Goal: Task Accomplishment & Management: Use online tool/utility

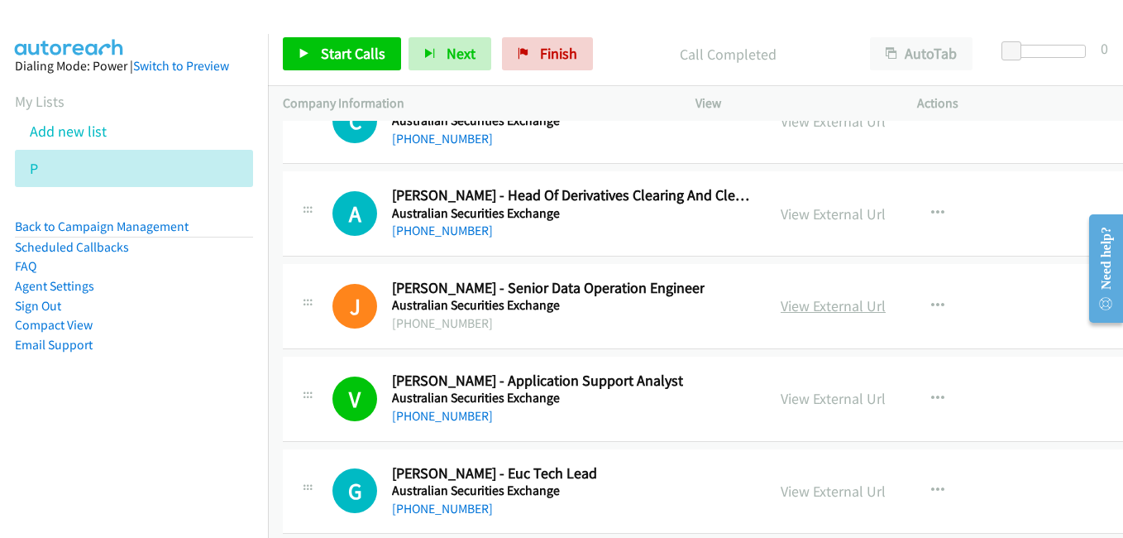
scroll to position [23788, 0]
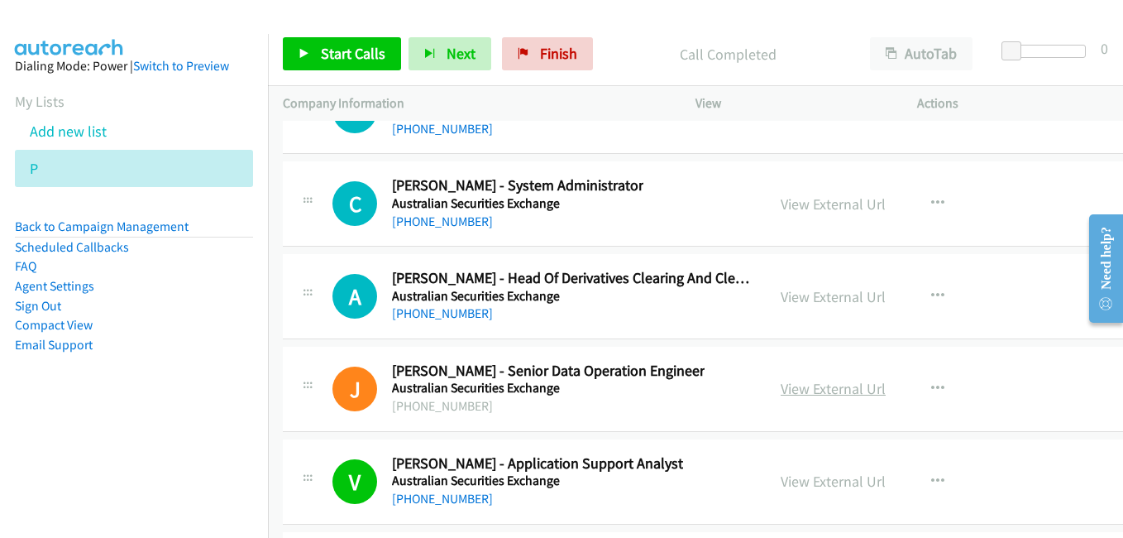
click at [783, 383] on link "View External Url" at bounding box center [833, 388] width 105 height 19
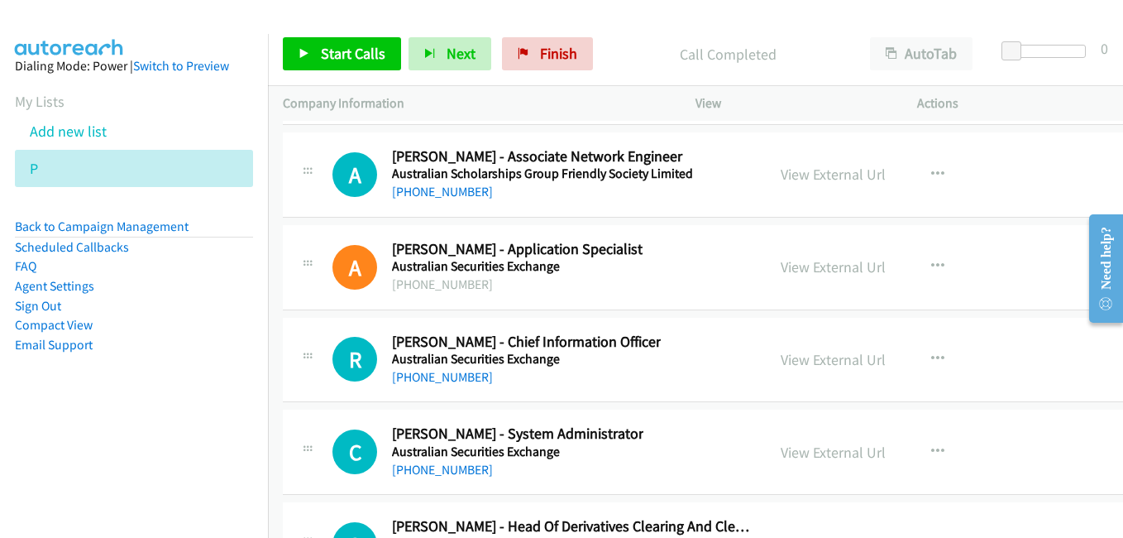
scroll to position [23458, 0]
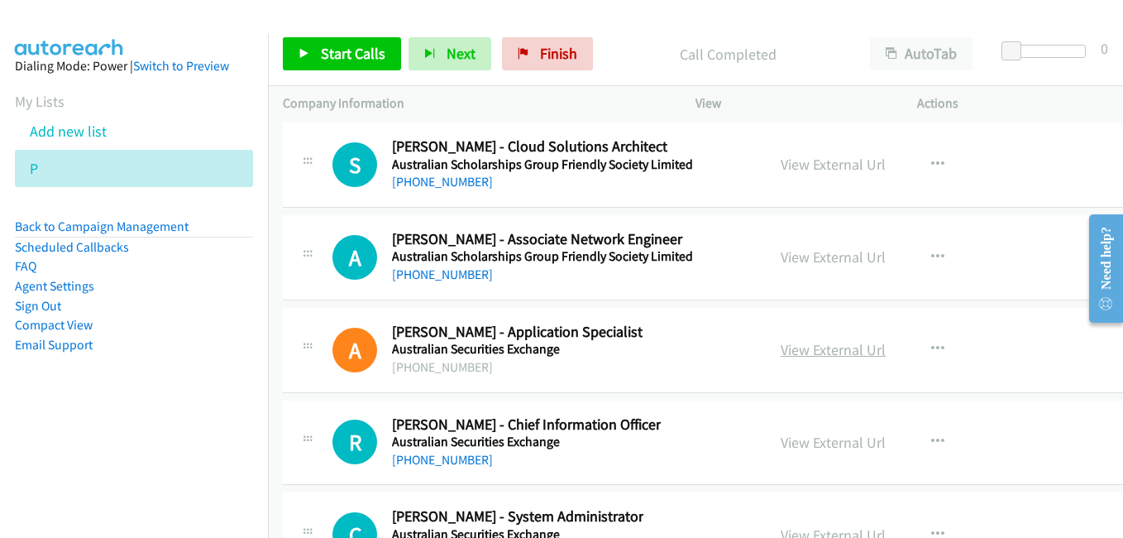
drag, startPoint x: 793, startPoint y: 352, endPoint x: 783, endPoint y: 352, distance: 9.9
click at [793, 352] on link "View External Url" at bounding box center [833, 349] width 105 height 19
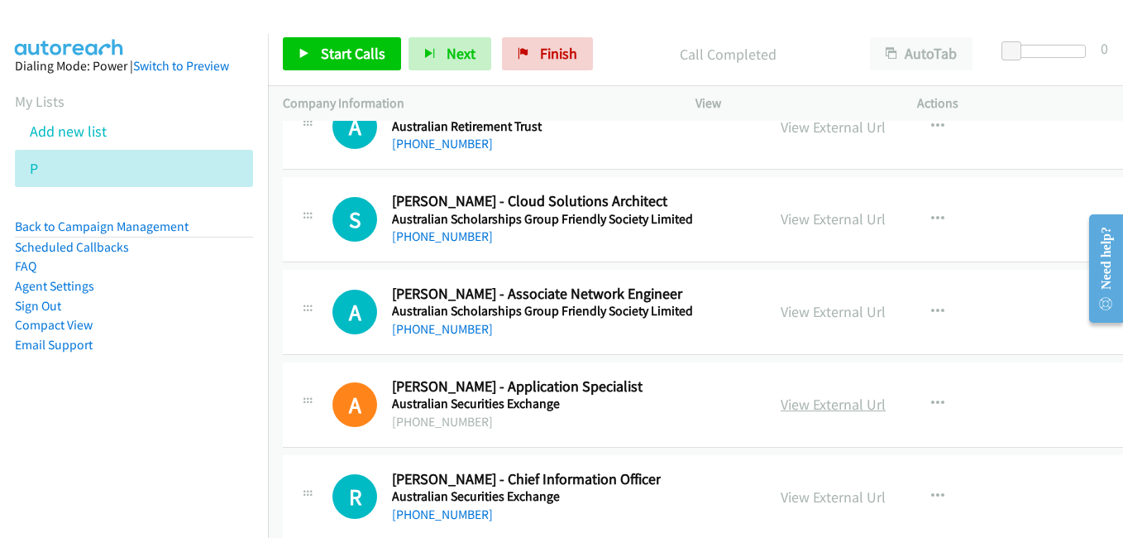
scroll to position [23375, 0]
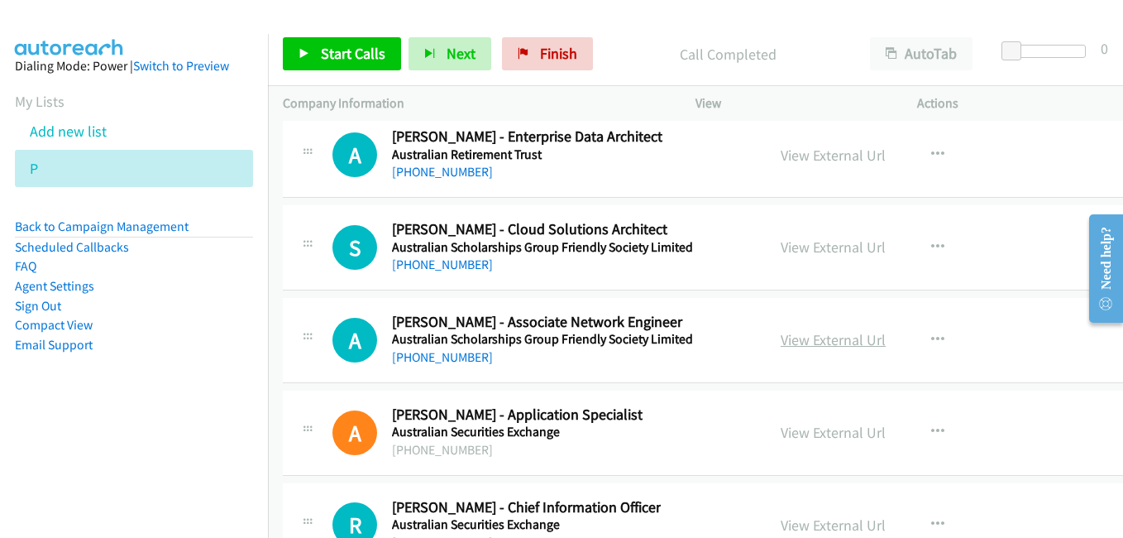
click at [788, 341] on link "View External Url" at bounding box center [833, 339] width 105 height 19
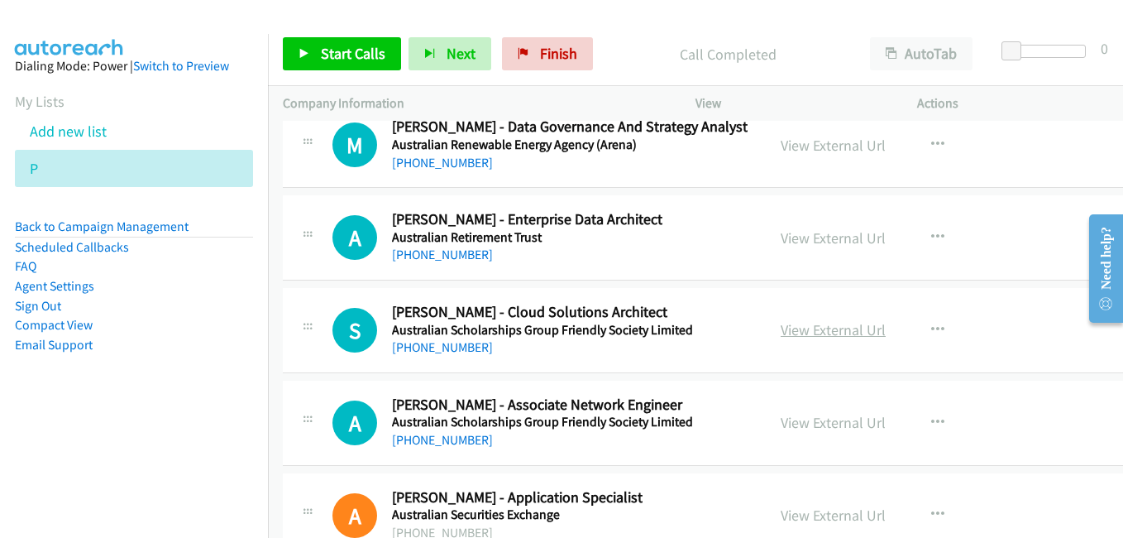
click at [783, 327] on link "View External Url" at bounding box center [833, 329] width 105 height 19
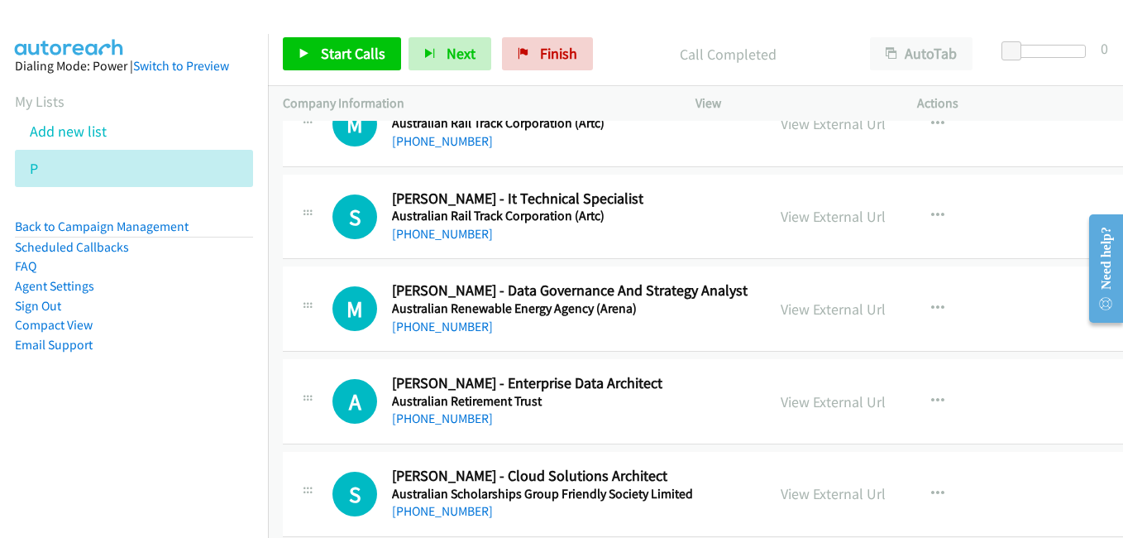
scroll to position [23127, 0]
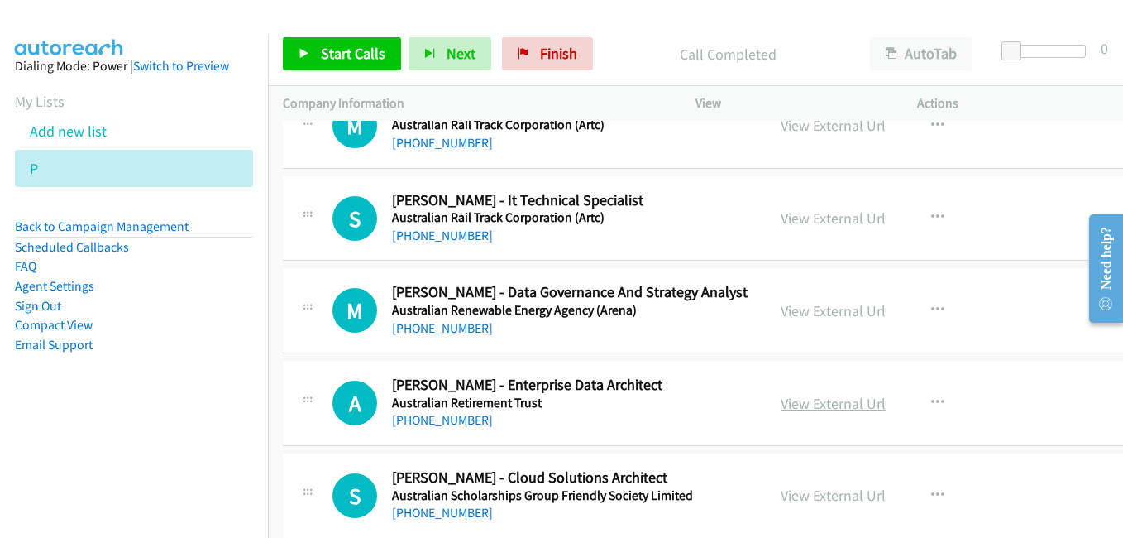
click at [781, 401] on link "View External Url" at bounding box center [833, 403] width 105 height 19
click at [781, 315] on link "View External Url" at bounding box center [833, 310] width 105 height 19
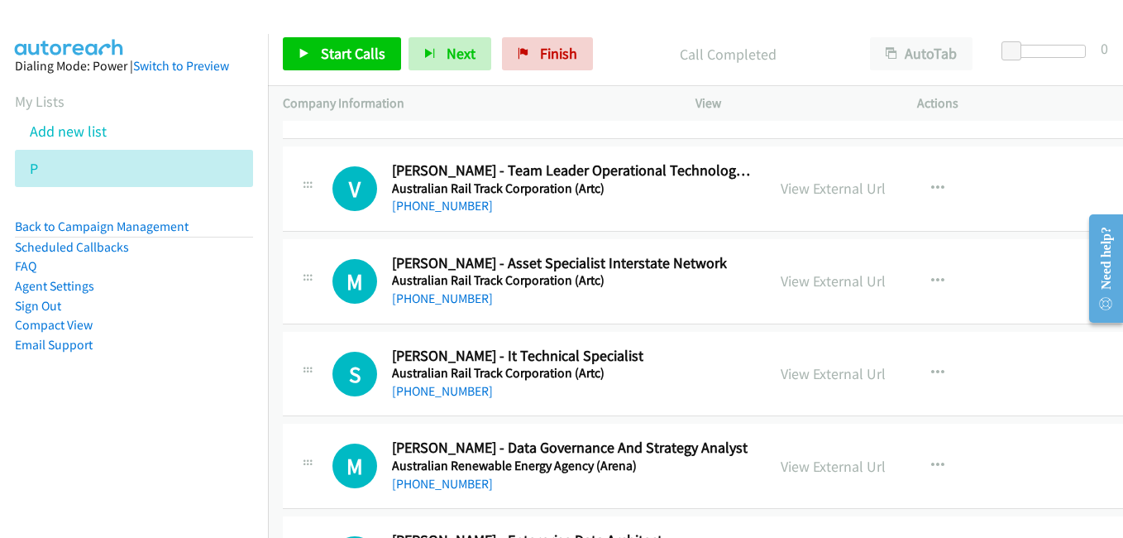
scroll to position [22961, 0]
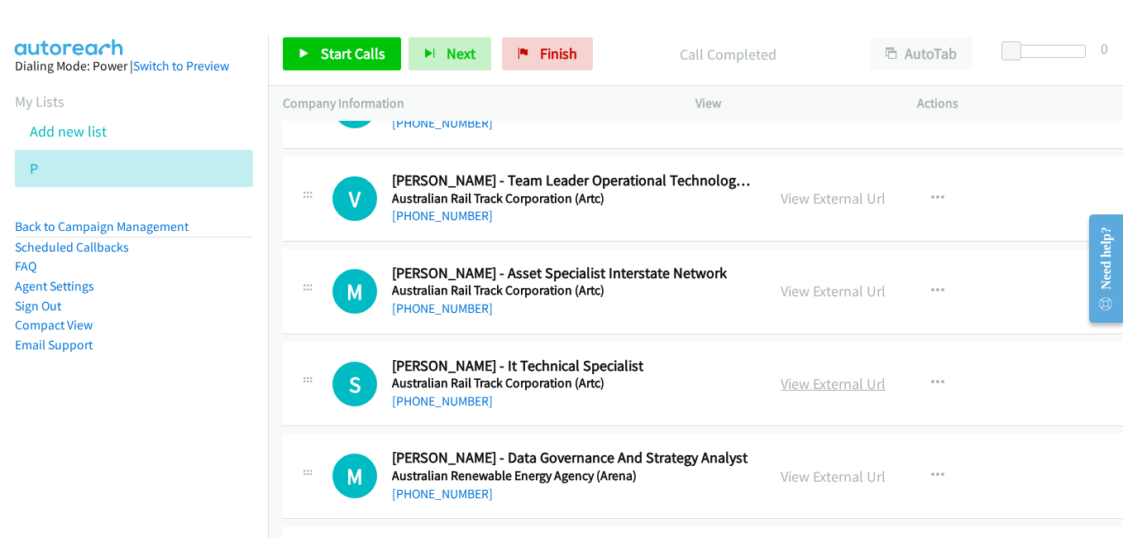
click at [781, 376] on link "View External Url" at bounding box center [833, 383] width 105 height 19
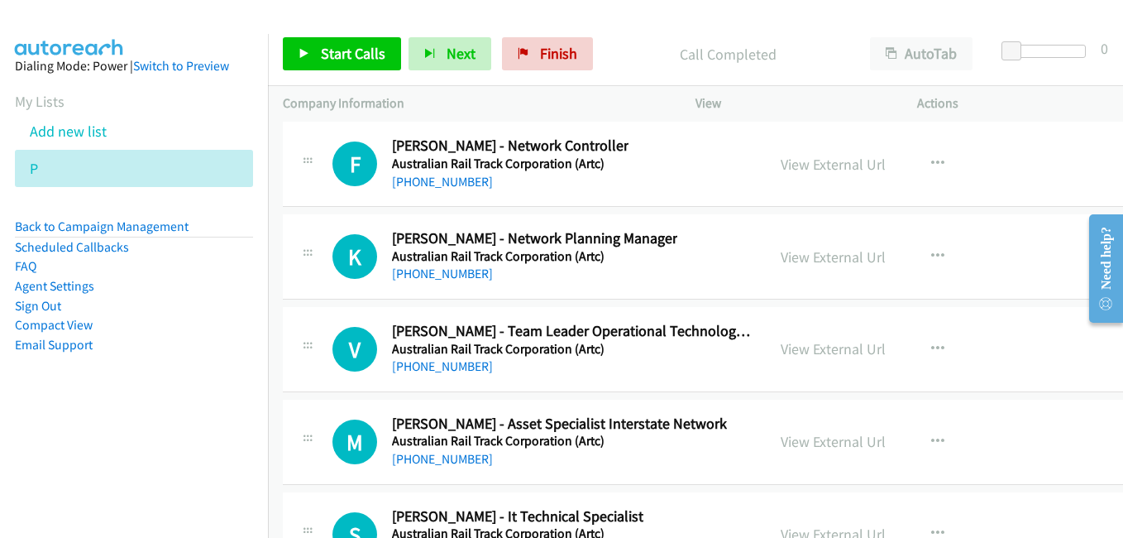
scroll to position [22796, 0]
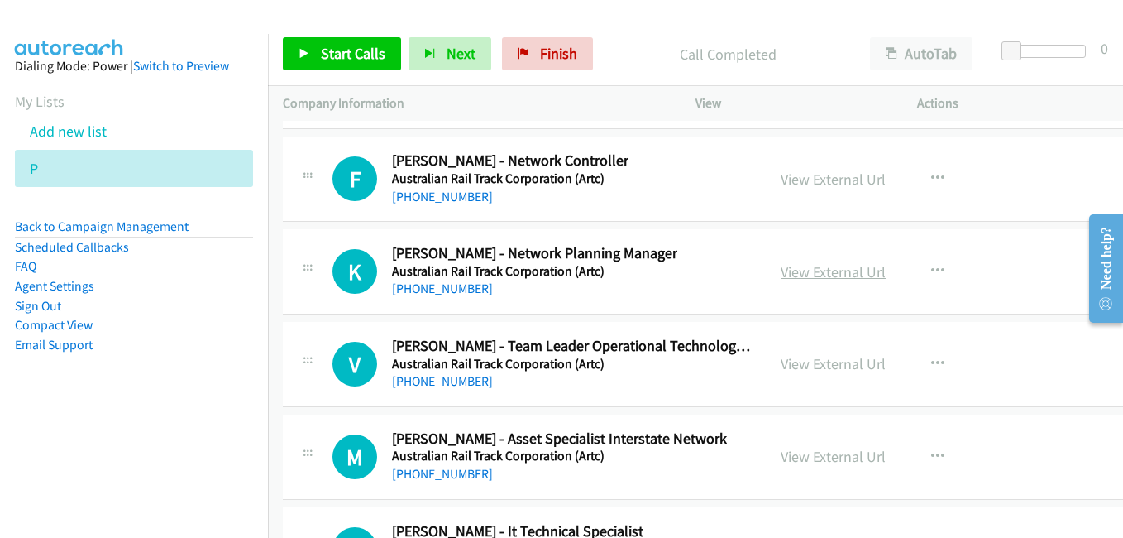
click at [781, 275] on link "View External Url" at bounding box center [833, 271] width 105 height 19
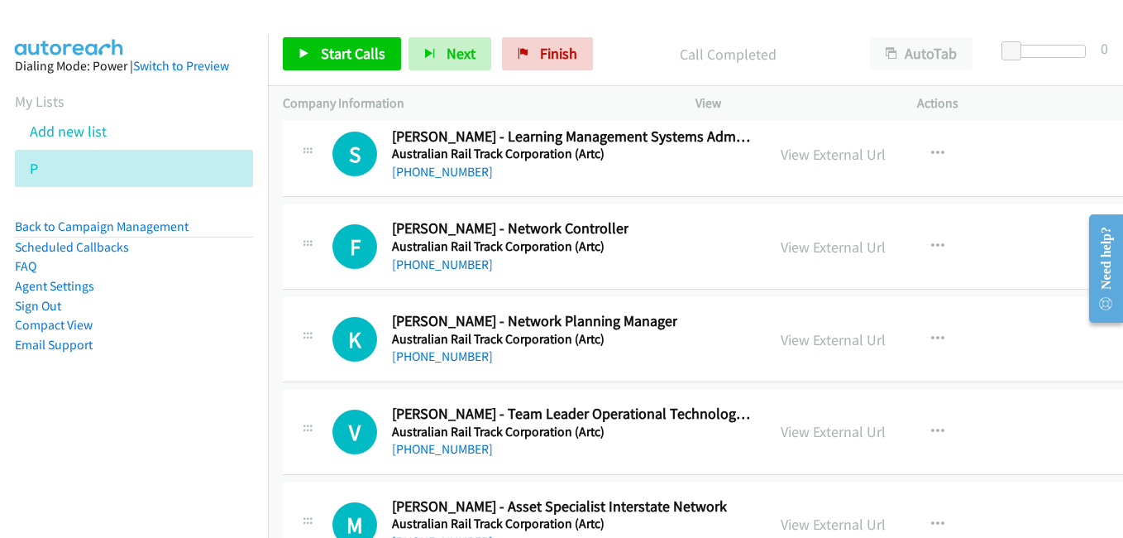
scroll to position [22630, 0]
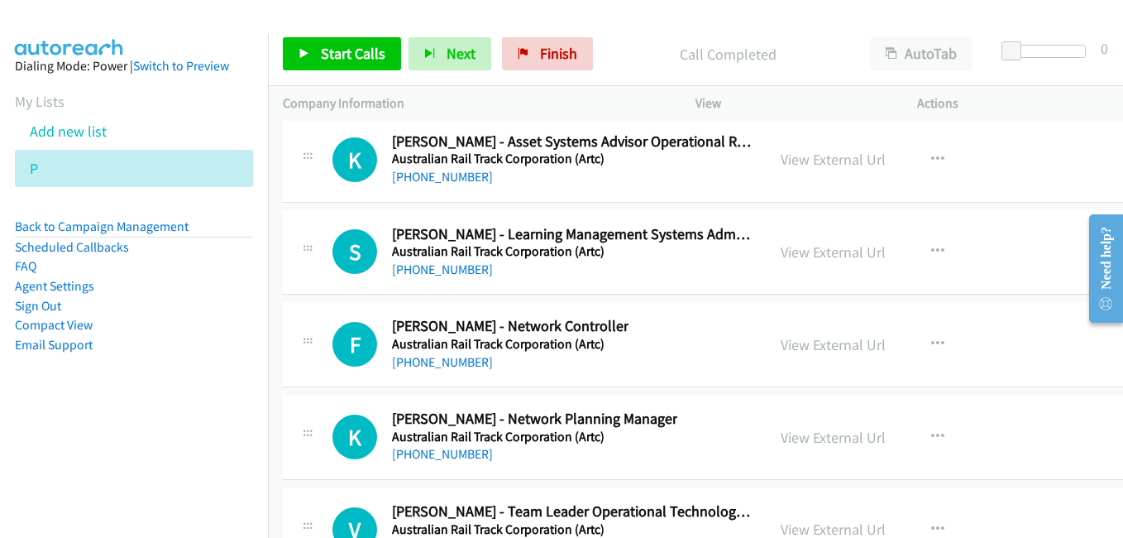
drag, startPoint x: 770, startPoint y: 349, endPoint x: 282, endPoint y: 2, distance: 598.7
click at [787, 346] on link "View External Url" at bounding box center [833, 344] width 105 height 19
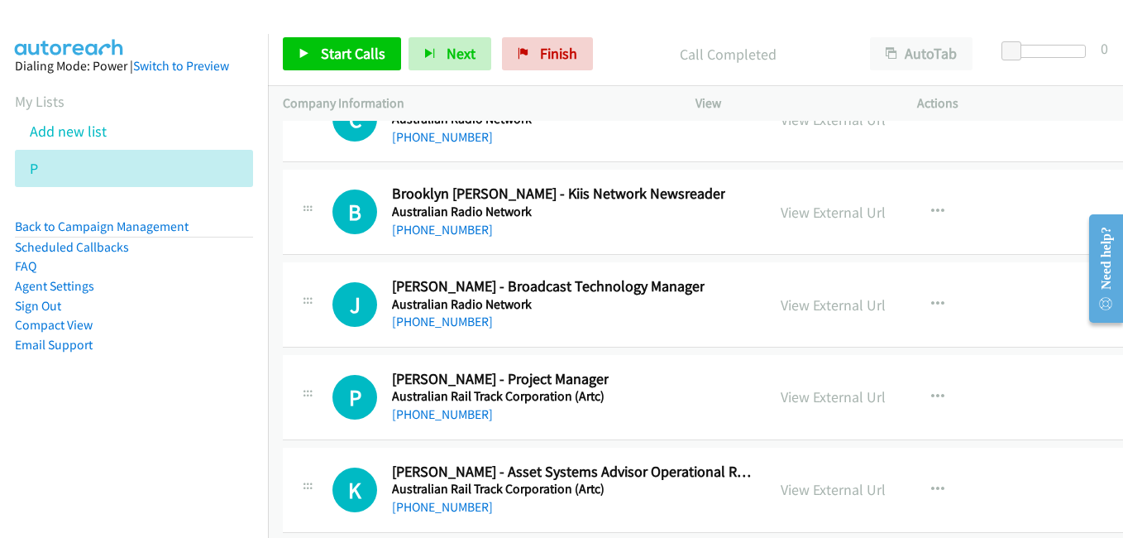
scroll to position [22299, 0]
click at [799, 304] on link "View External Url" at bounding box center [833, 305] width 105 height 19
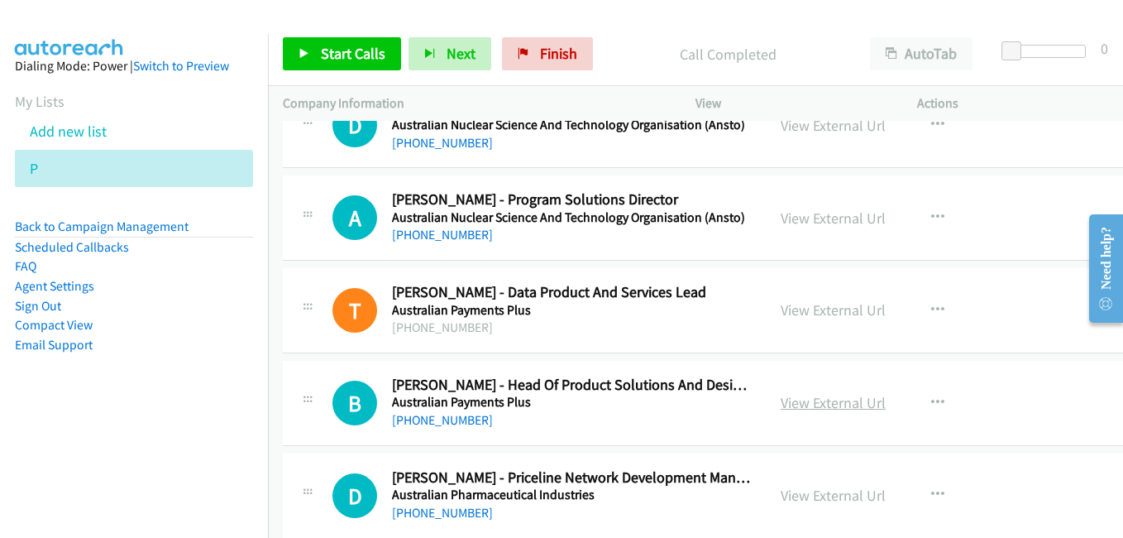
scroll to position [21803, 0]
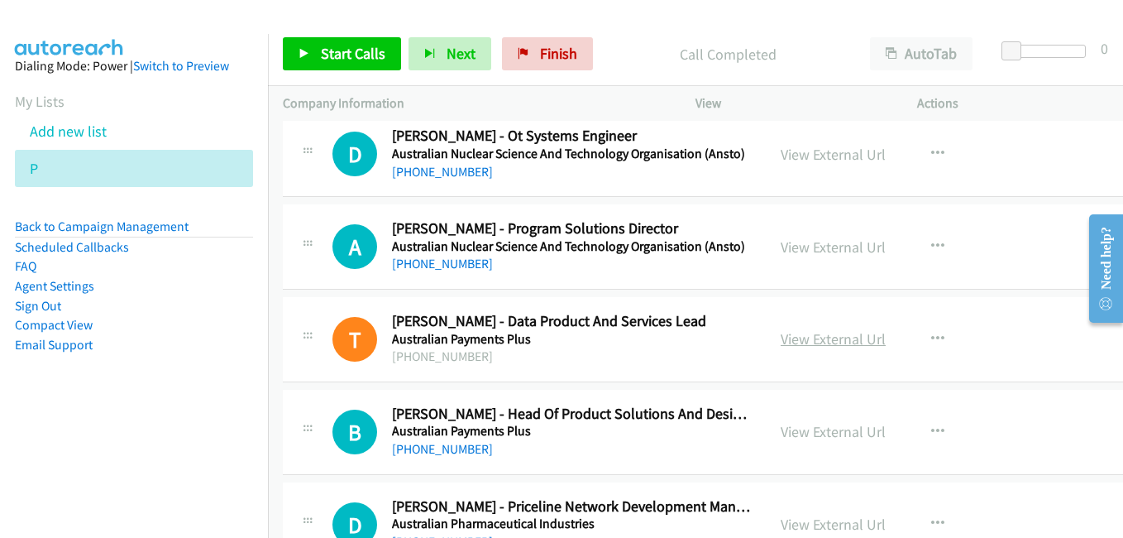
drag, startPoint x: 806, startPoint y: 346, endPoint x: 768, endPoint y: 333, distance: 40.3
click at [806, 346] on link "View External Url" at bounding box center [833, 338] width 105 height 19
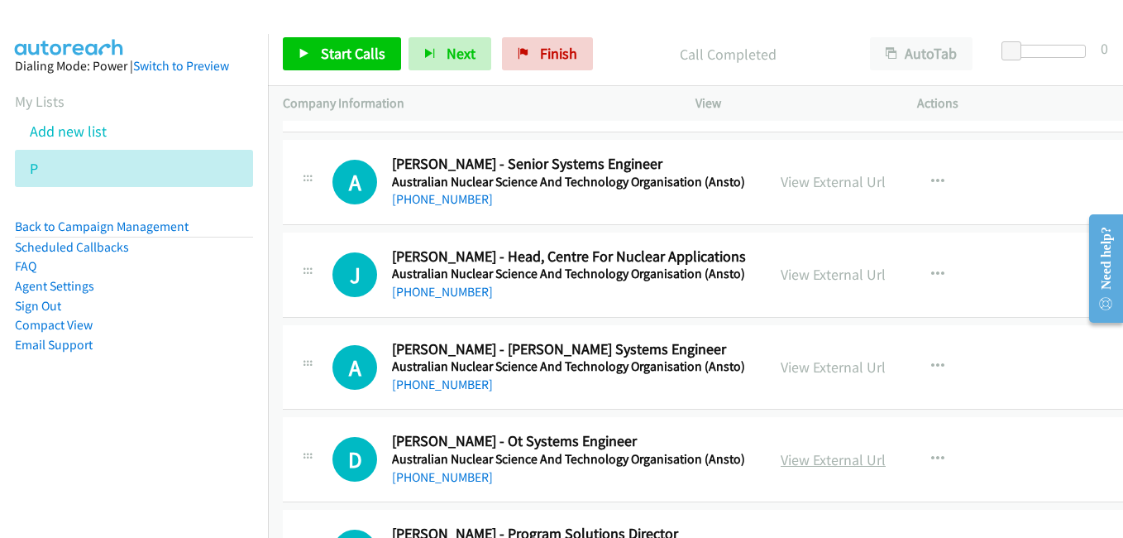
scroll to position [21472, 0]
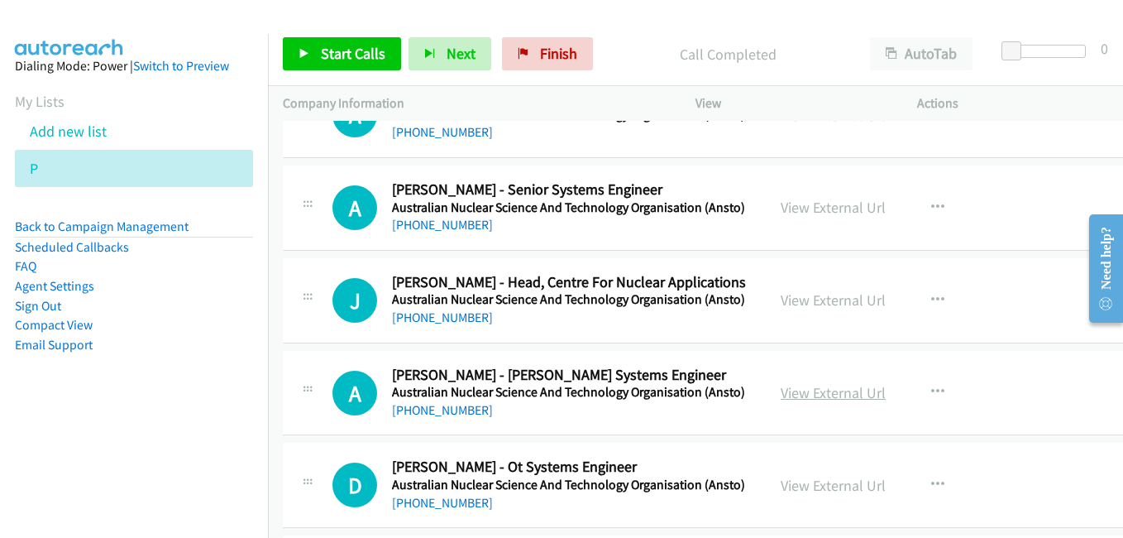
drag, startPoint x: 791, startPoint y: 394, endPoint x: 740, endPoint y: 383, distance: 52.4
click at [791, 394] on link "View External Url" at bounding box center [833, 392] width 105 height 19
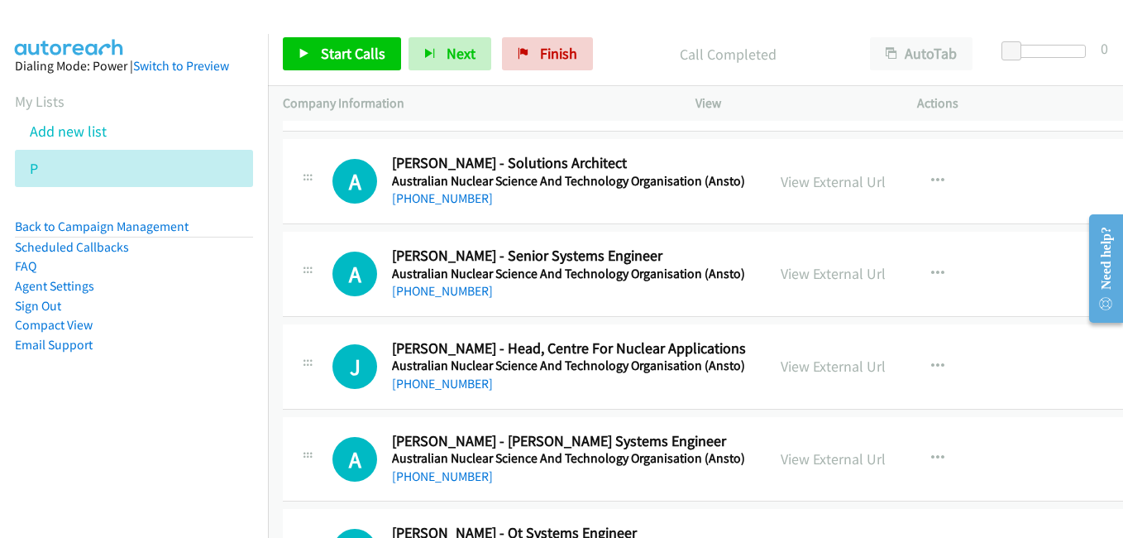
scroll to position [21389, 0]
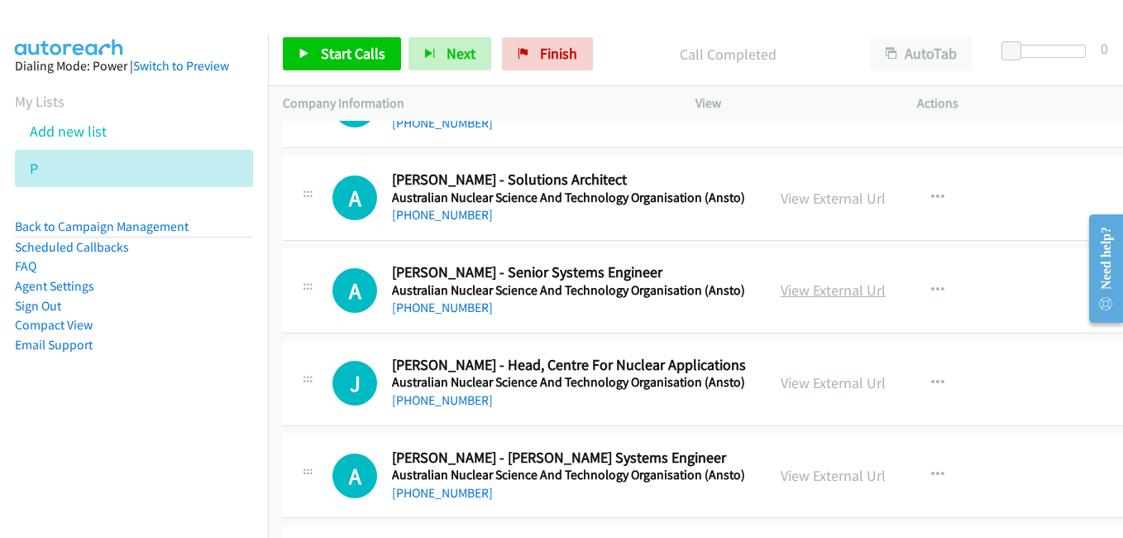
click at [792, 296] on link "View External Url" at bounding box center [833, 289] width 105 height 19
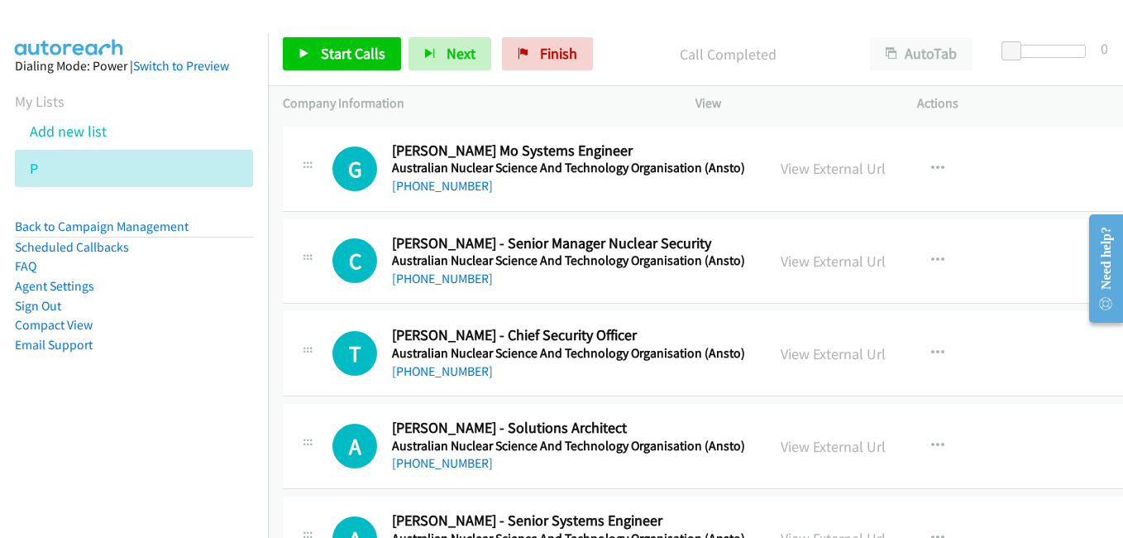
click at [781, 449] on link "View External Url" at bounding box center [833, 446] width 105 height 19
click at [781, 352] on link "View External Url" at bounding box center [833, 353] width 105 height 19
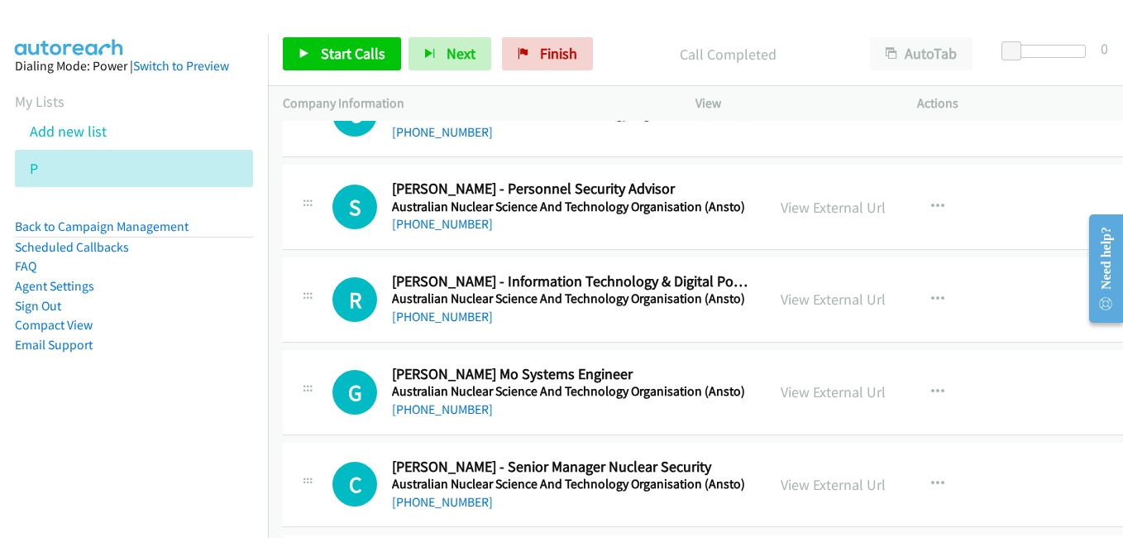
scroll to position [20893, 0]
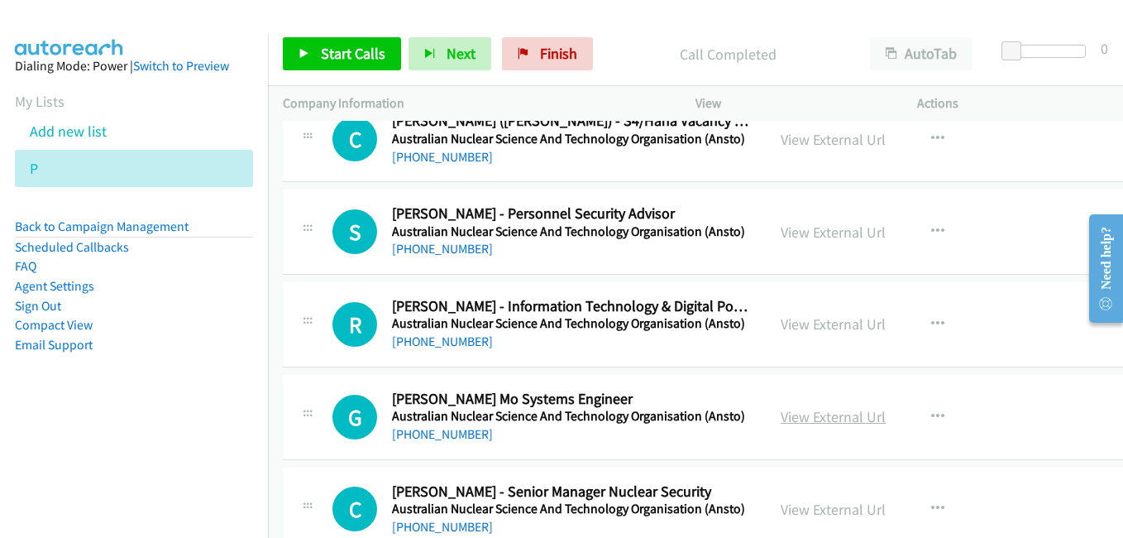
click at [801, 419] on link "View External Url" at bounding box center [833, 416] width 105 height 19
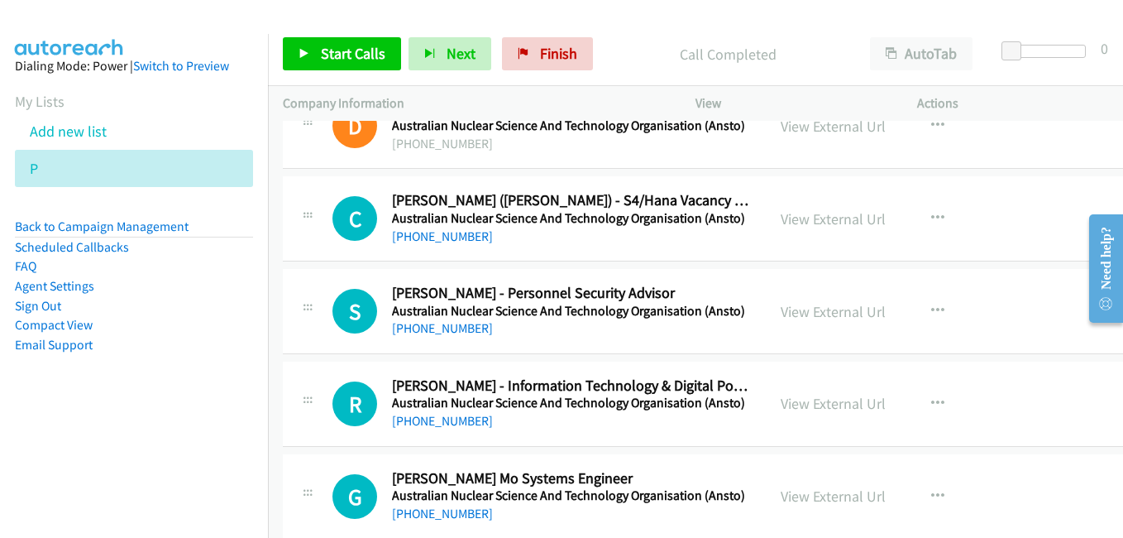
scroll to position [20727, 0]
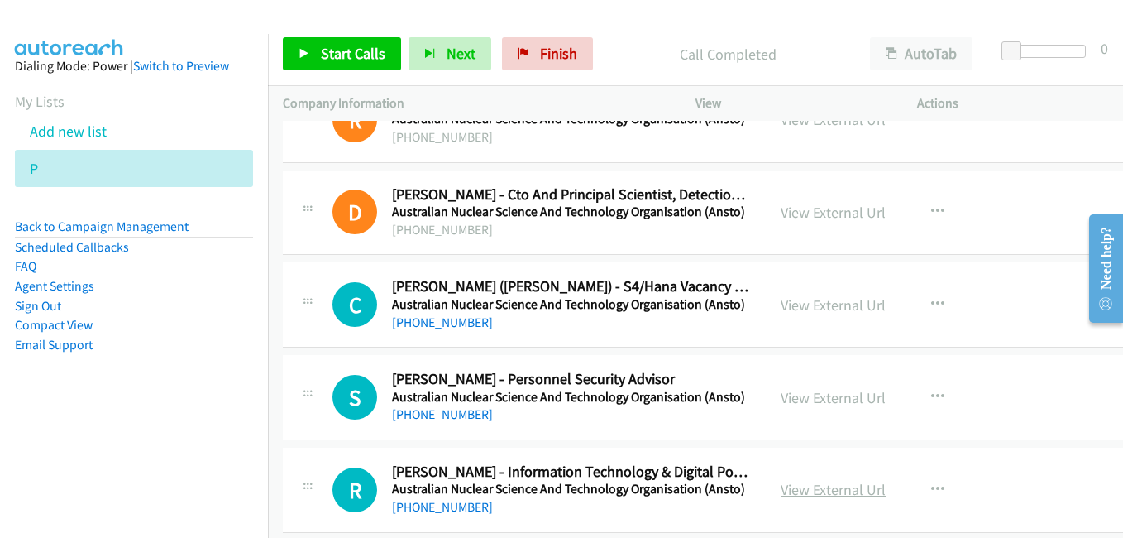
click at [787, 487] on link "View External Url" at bounding box center [833, 489] width 105 height 19
drag, startPoint x: 79, startPoint y: 133, endPoint x: 95, endPoint y: 141, distance: 18.5
click at [79, 133] on link "Add new list" at bounding box center [68, 131] width 77 height 19
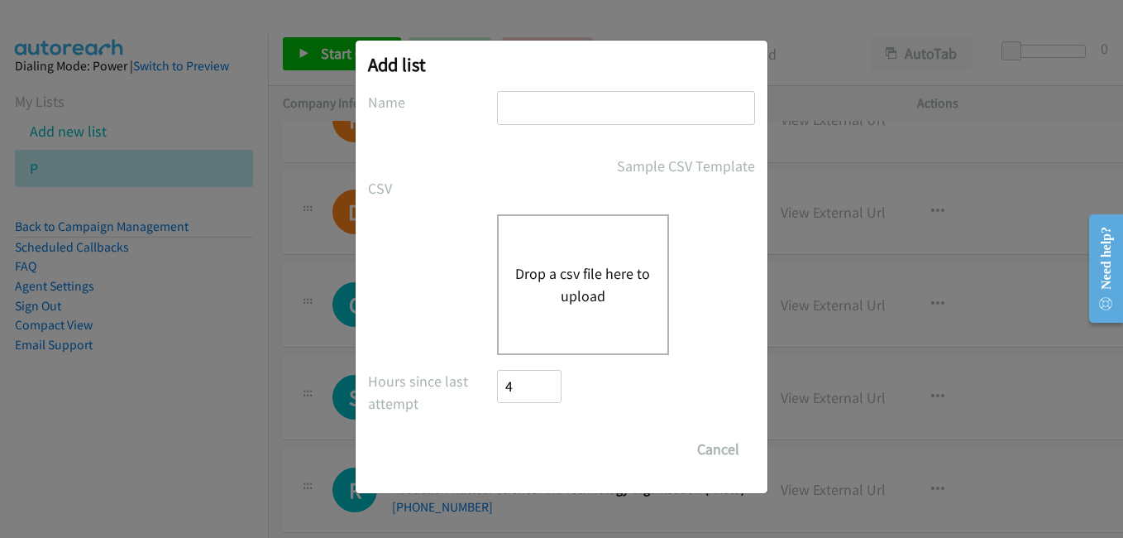
click at [659, 107] on input "text" at bounding box center [626, 108] width 258 height 34
type input "p1"
click at [611, 266] on button "Drop a csv file here to upload" at bounding box center [583, 284] width 136 height 45
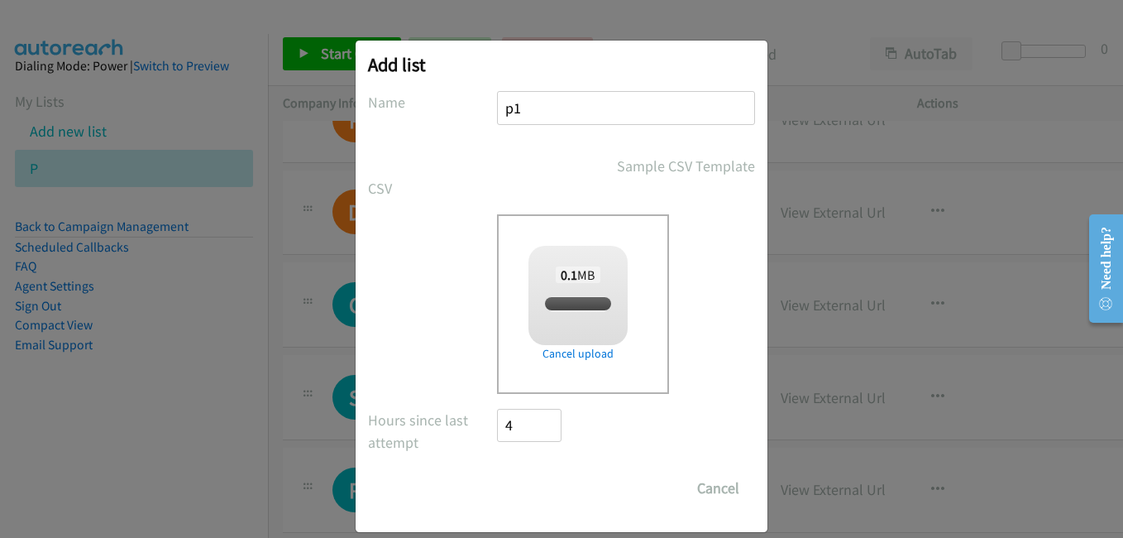
checkbox input "true"
click at [526, 491] on input "Save List" at bounding box center [540, 488] width 87 height 33
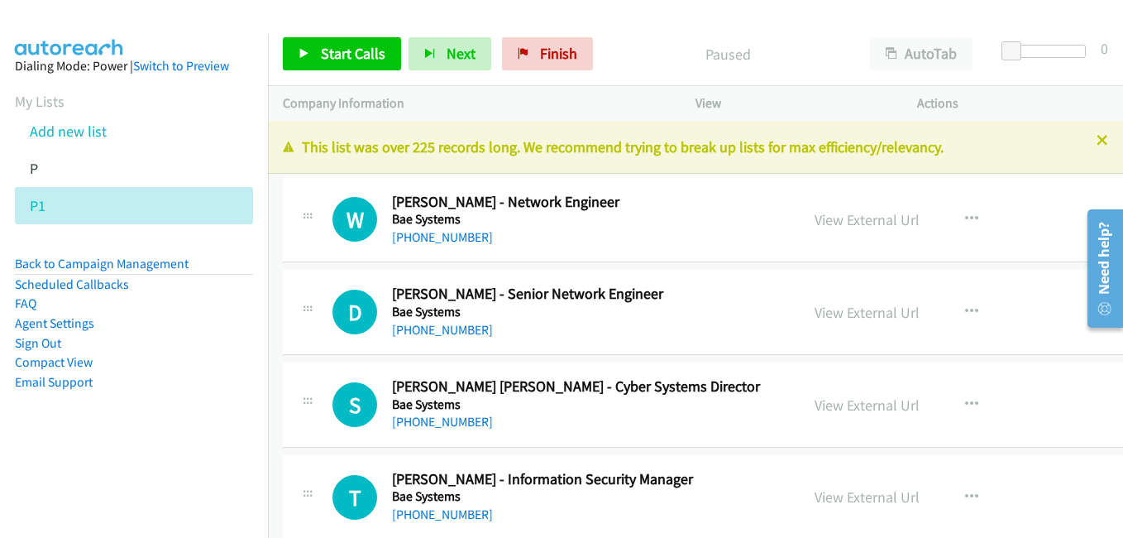
click at [1089, 134] on div "This list was over 225 records long. We recommend trying to break up lists for …" at bounding box center [695, 147] width 855 height 53
click at [1097, 140] on icon at bounding box center [1103, 142] width 12 height 12
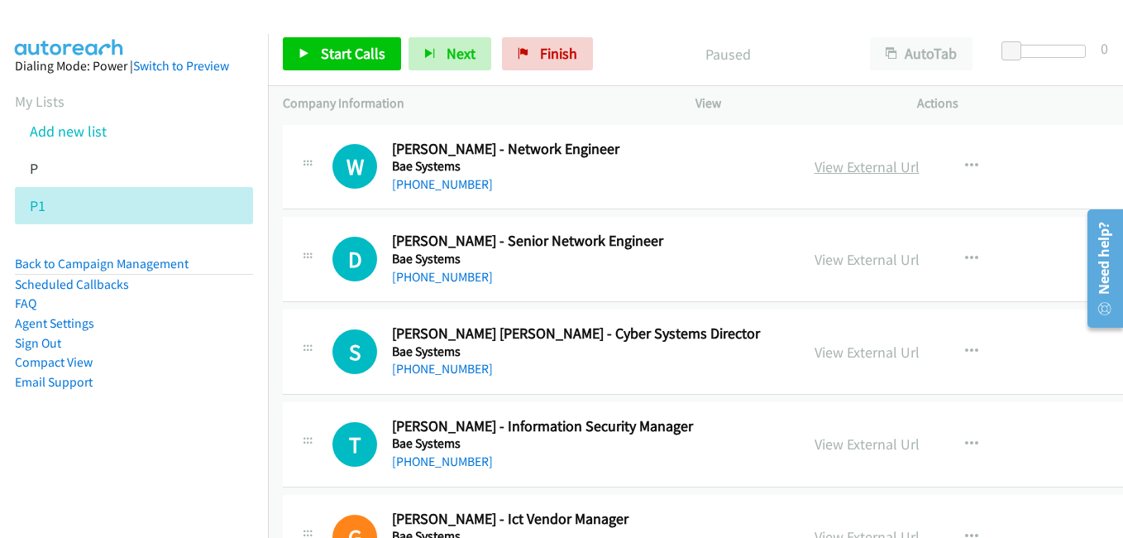
click at [815, 168] on link "View External Url" at bounding box center [867, 166] width 105 height 19
click at [817, 257] on link "View External Url" at bounding box center [867, 259] width 105 height 19
drag, startPoint x: 817, startPoint y: 352, endPoint x: 338, endPoint y: 12, distance: 586.7
click at [817, 352] on link "View External Url" at bounding box center [867, 351] width 105 height 19
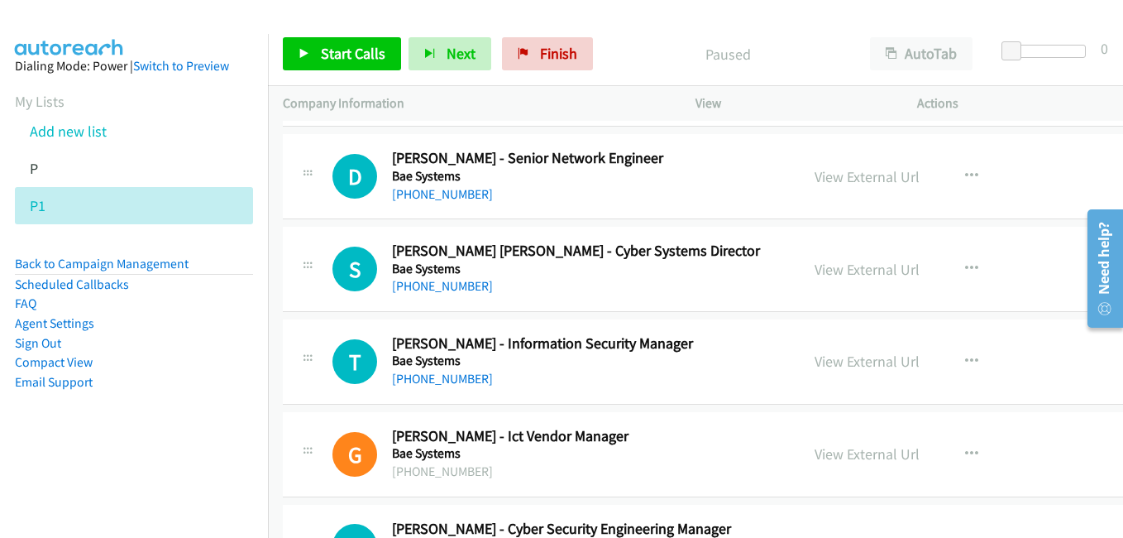
drag, startPoint x: 819, startPoint y: 361, endPoint x: 769, endPoint y: 342, distance: 52.9
click at [819, 361] on link "View External Url" at bounding box center [867, 361] width 105 height 19
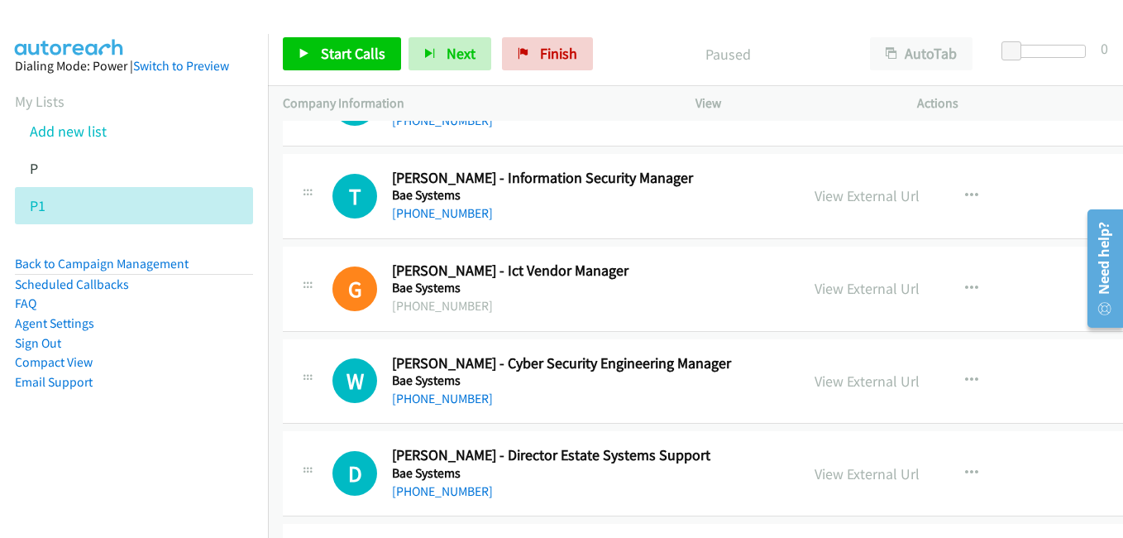
drag, startPoint x: 803, startPoint y: 289, endPoint x: 871, endPoint y: 306, distance: 70.0
click at [815, 289] on link "View External Url" at bounding box center [867, 288] width 105 height 19
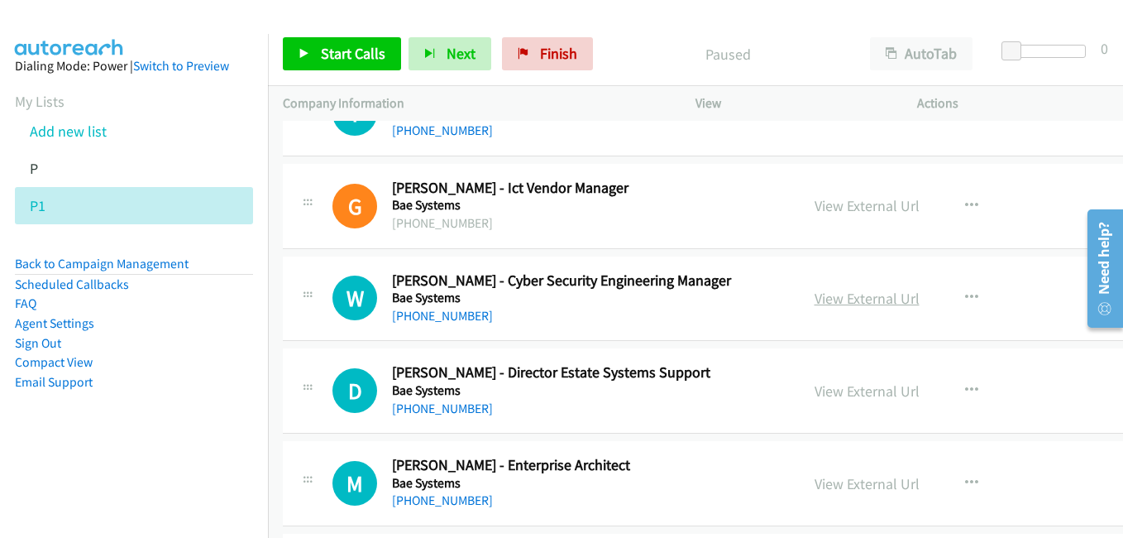
click at [815, 304] on link "View External Url" at bounding box center [867, 298] width 105 height 19
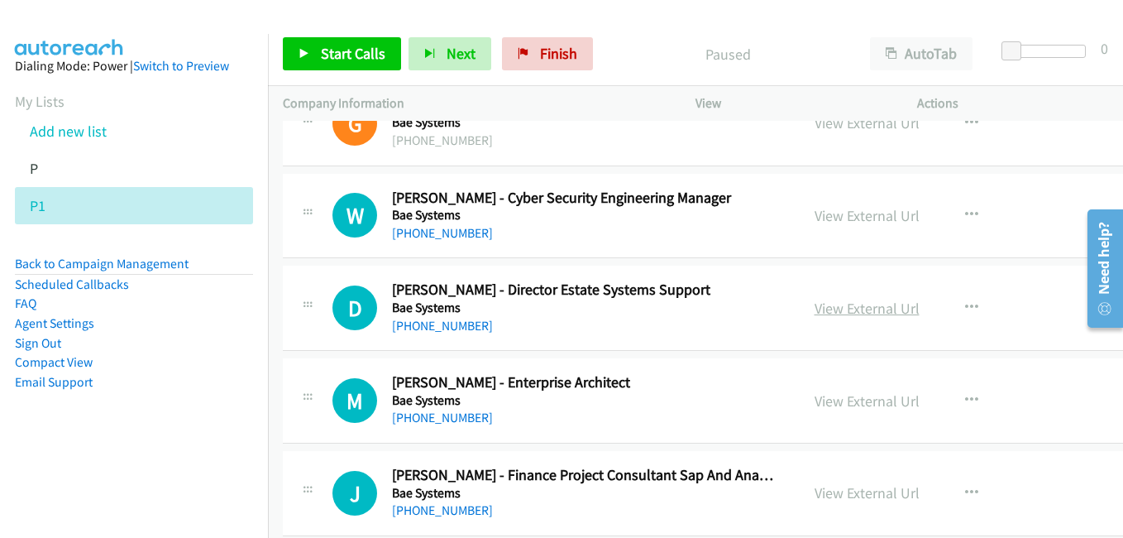
click at [830, 315] on link "View External Url" at bounding box center [867, 308] width 105 height 19
drag, startPoint x: 793, startPoint y: 397, endPoint x: 220, endPoint y: 7, distance: 693.6
click at [820, 403] on link "View External Url" at bounding box center [867, 400] width 105 height 19
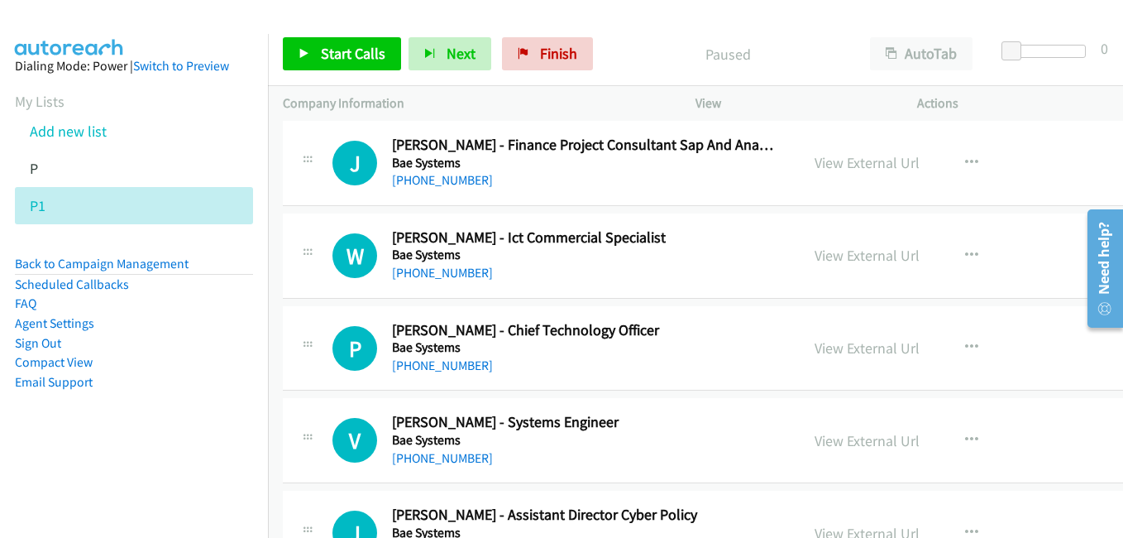
scroll to position [745, 0]
click at [815, 253] on link "View External Url" at bounding box center [867, 254] width 105 height 19
click at [821, 347] on link "View External Url" at bounding box center [867, 347] width 105 height 19
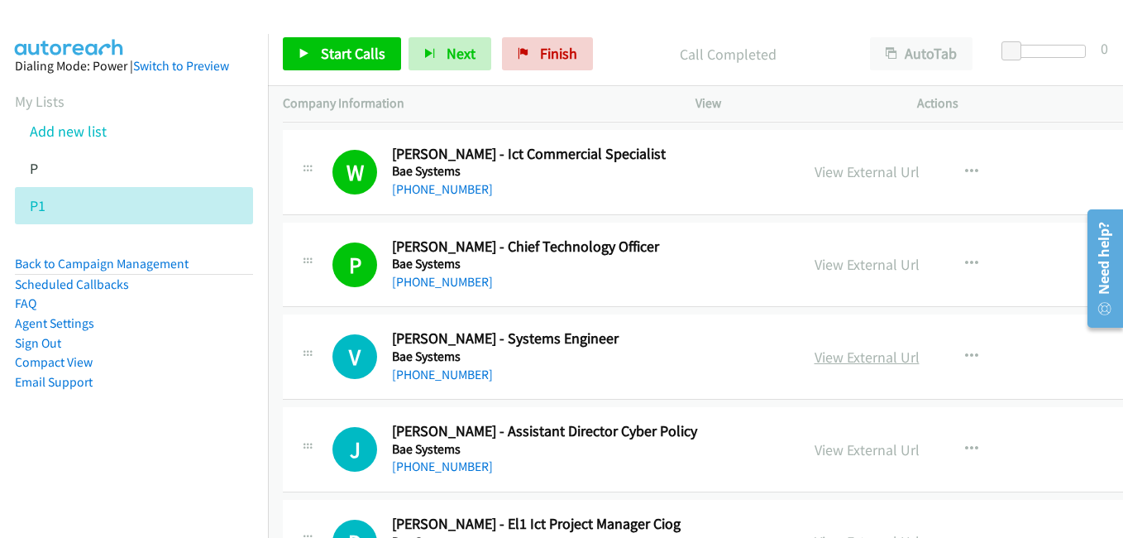
drag, startPoint x: 821, startPoint y: 356, endPoint x: 802, endPoint y: 353, distance: 19.2
click at [821, 356] on link "View External Url" at bounding box center [867, 356] width 105 height 19
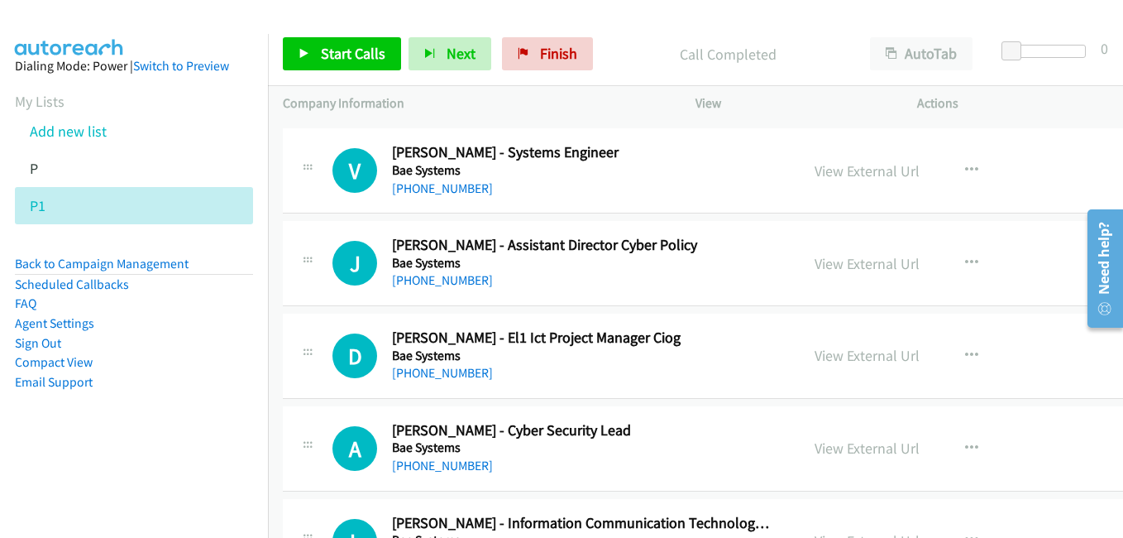
scroll to position [1075, 0]
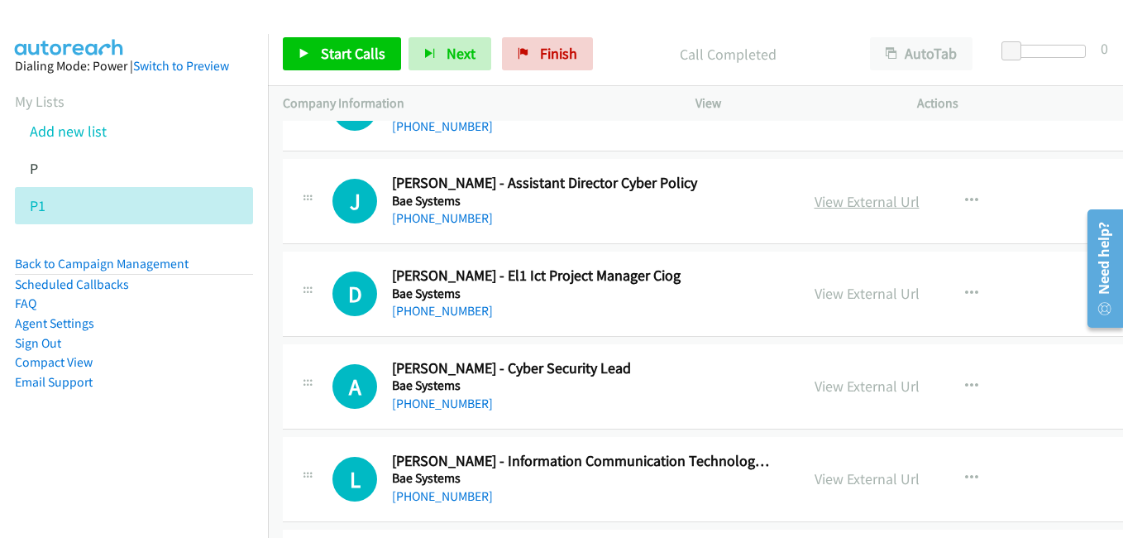
click at [815, 200] on link "View External Url" at bounding box center [867, 201] width 105 height 19
drag, startPoint x: 801, startPoint y: 295, endPoint x: 268, endPoint y: 2, distance: 608.0
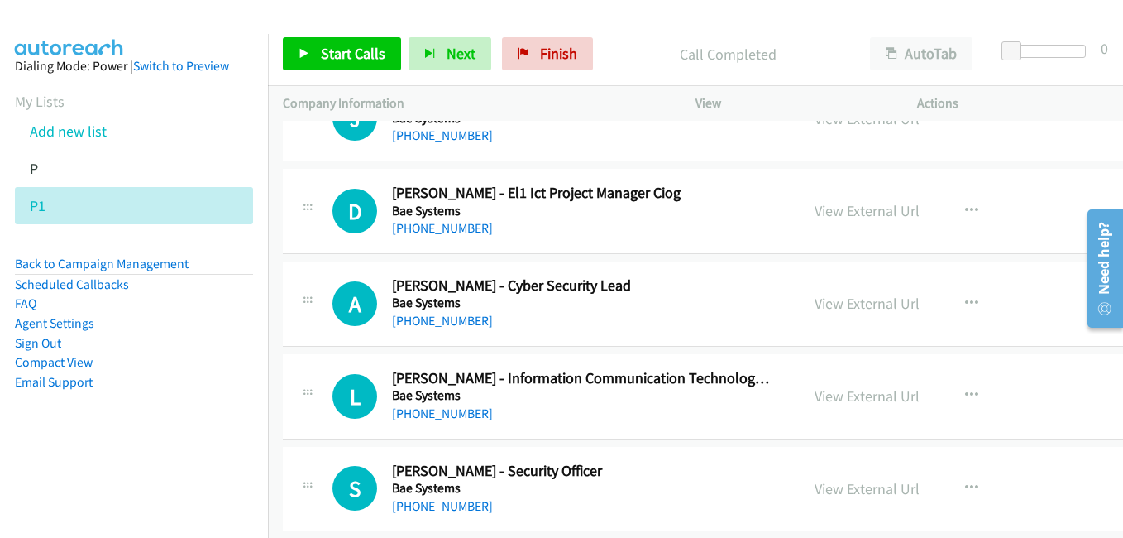
click at [828, 305] on link "View External Url" at bounding box center [867, 303] width 105 height 19
click at [839, 401] on link "View External Url" at bounding box center [867, 395] width 105 height 19
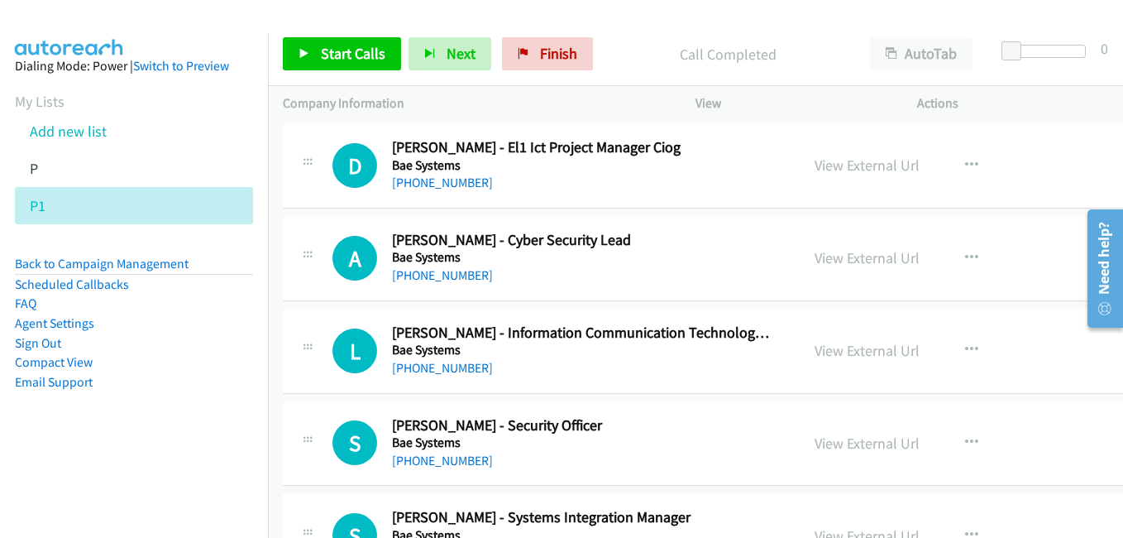
scroll to position [1406, 0]
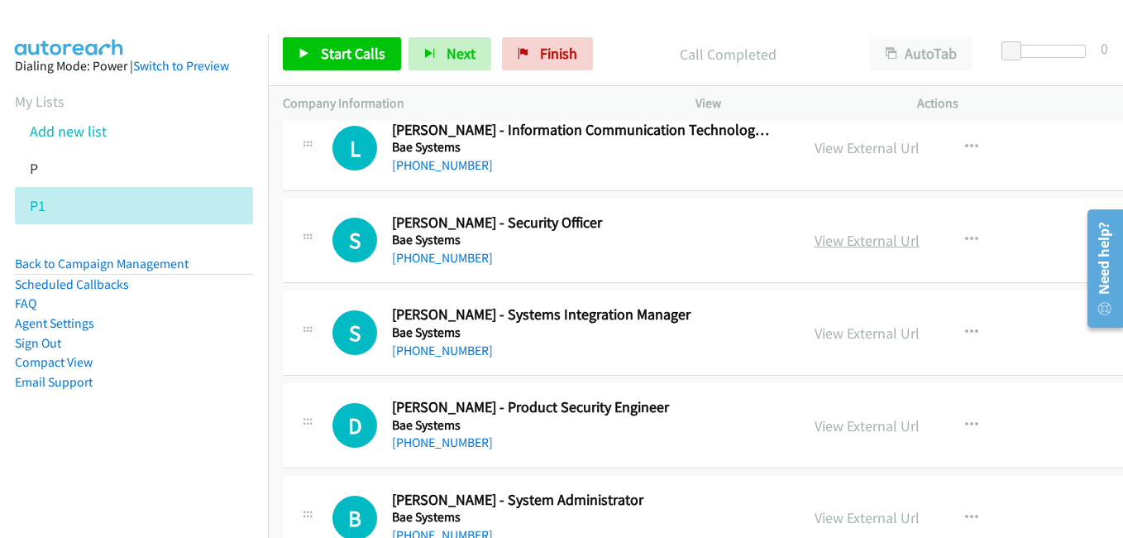
click at [834, 235] on link "View External Url" at bounding box center [867, 240] width 105 height 19
drag, startPoint x: 815, startPoint y: 337, endPoint x: 608, endPoint y: 251, distance: 223.7
click at [815, 337] on link "View External Url" at bounding box center [867, 332] width 105 height 19
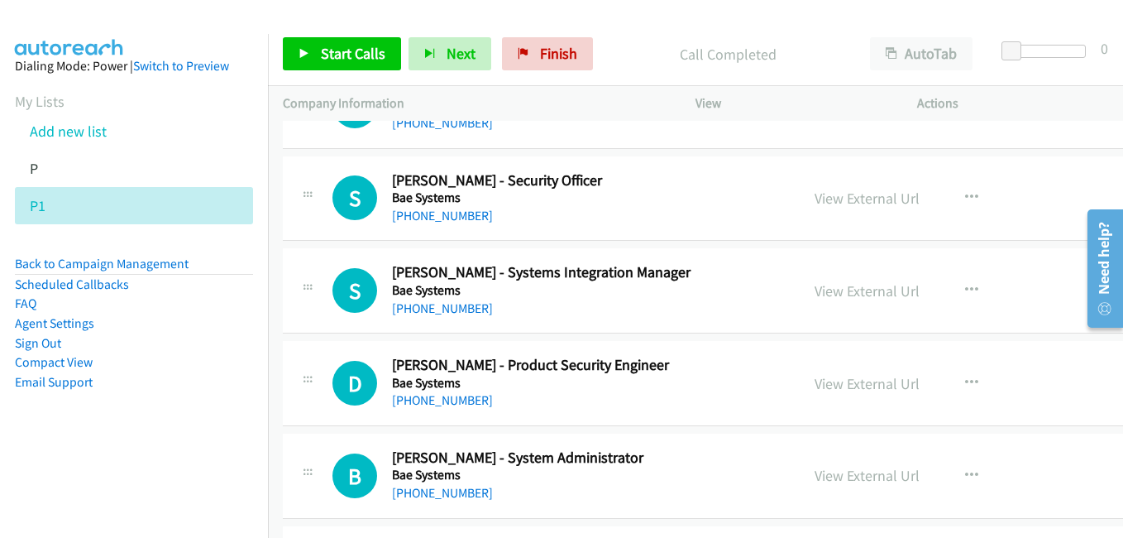
scroll to position [1572, 0]
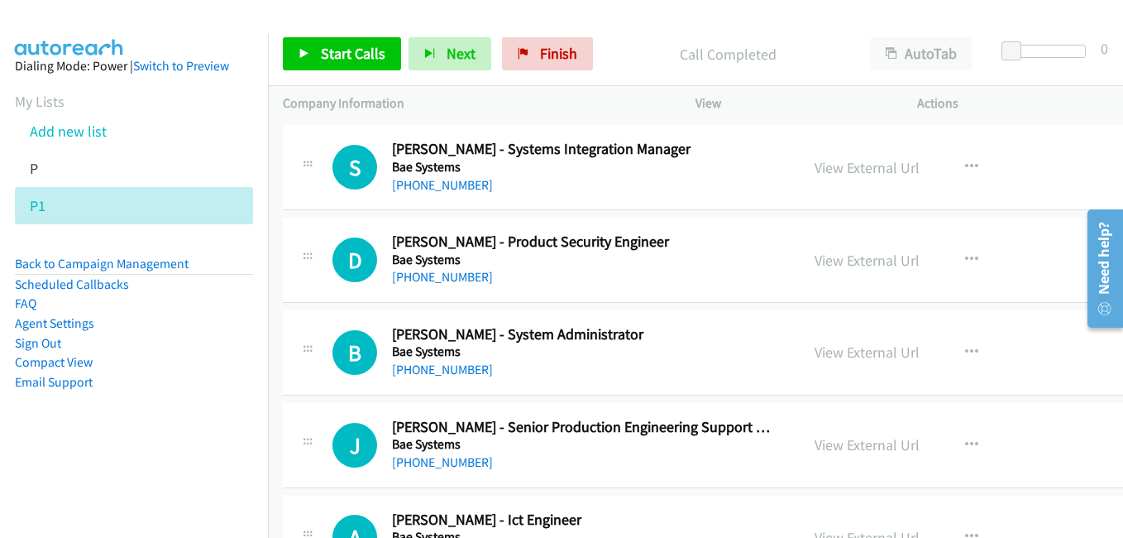
drag, startPoint x: 807, startPoint y: 258, endPoint x: 541, endPoint y: 179, distance: 277.2
click at [815, 258] on link "View External Url" at bounding box center [867, 260] width 105 height 19
click at [857, 366] on div "View External Url View External Url Schedule/Manage Callback Start Calls Here R…" at bounding box center [936, 352] width 273 height 55
click at [846, 350] on link "View External Url" at bounding box center [867, 351] width 105 height 19
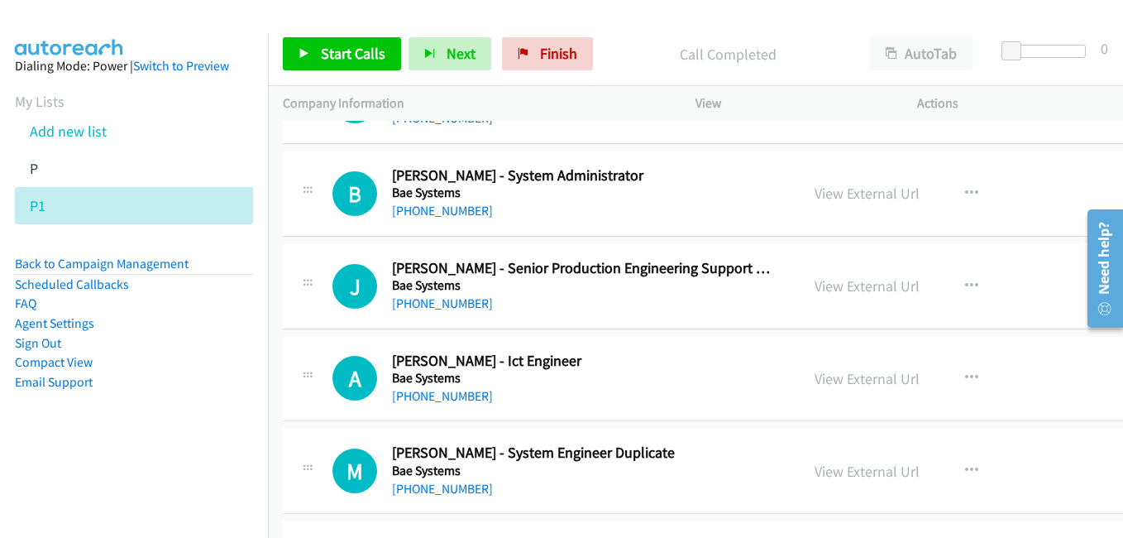
scroll to position [1737, 0]
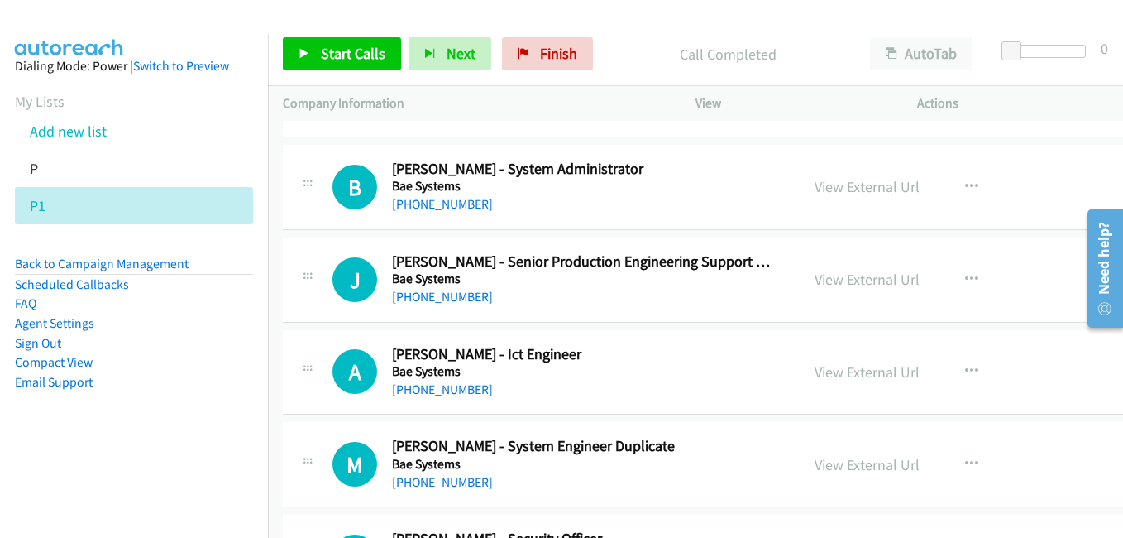
drag, startPoint x: 806, startPoint y: 275, endPoint x: 403, endPoint y: 53, distance: 460.3
click at [815, 275] on link "View External Url" at bounding box center [867, 279] width 105 height 19
drag, startPoint x: 821, startPoint y: 372, endPoint x: 688, endPoint y: 323, distance: 141.4
click at [821, 372] on link "View External Url" at bounding box center [867, 371] width 105 height 19
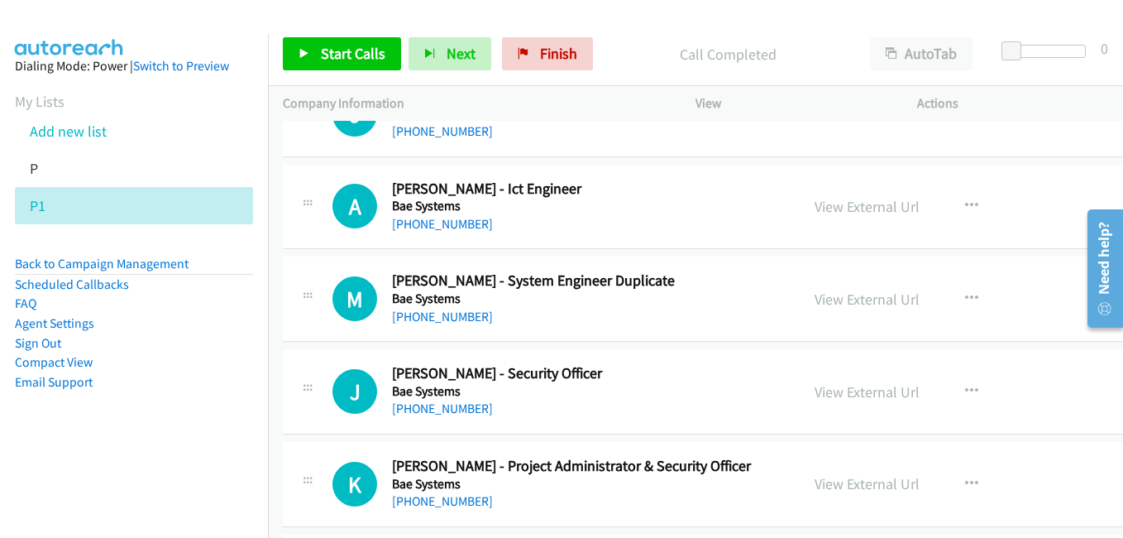
scroll to position [1985, 0]
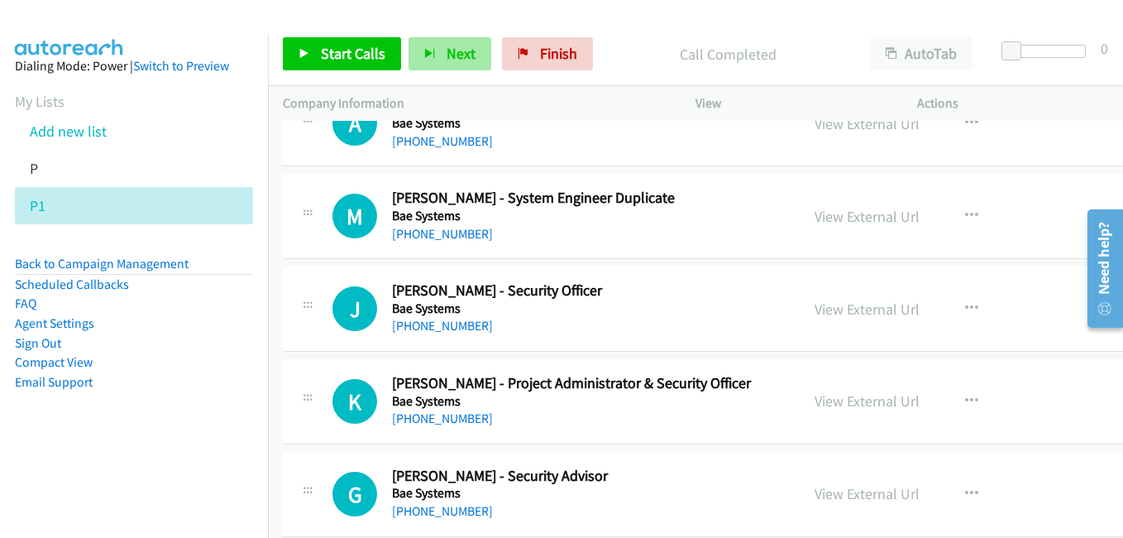
drag, startPoint x: 811, startPoint y: 312, endPoint x: 424, endPoint y: 52, distance: 465.5
click at [815, 312] on link "View External Url" at bounding box center [867, 308] width 105 height 19
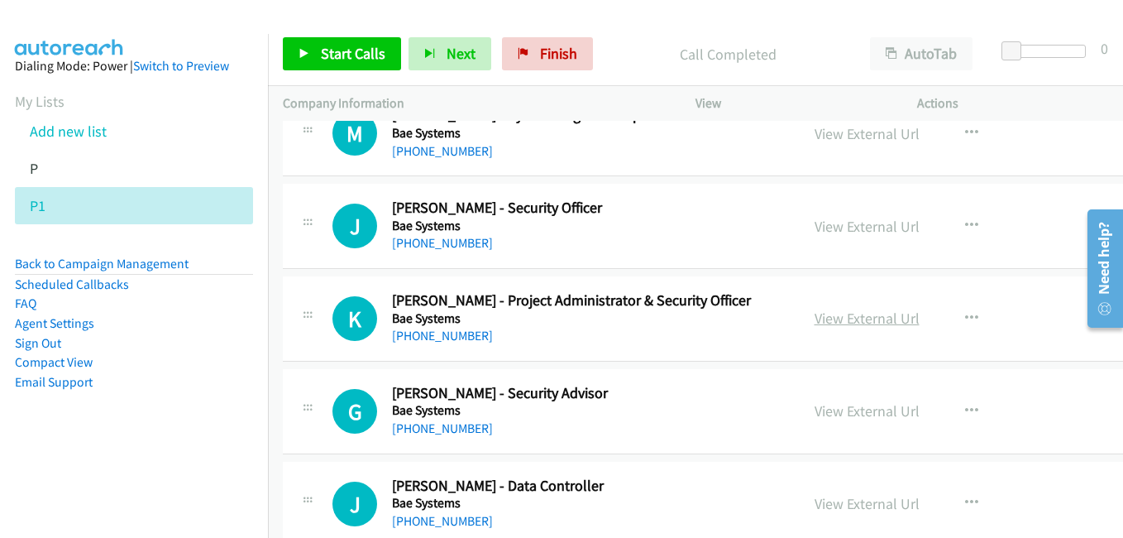
click at [828, 325] on link "View External Url" at bounding box center [867, 318] width 105 height 19
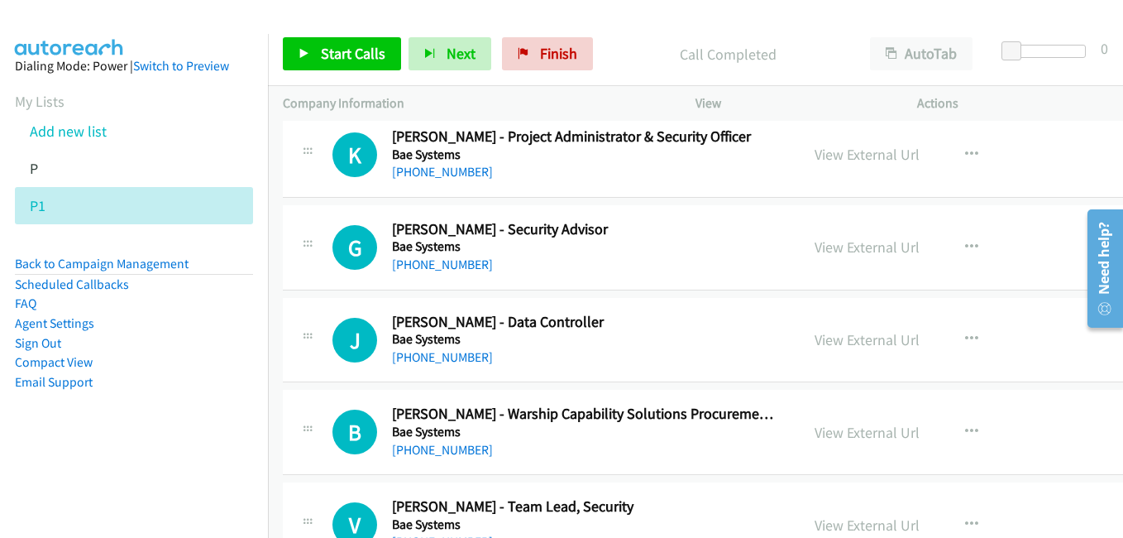
scroll to position [2234, 0]
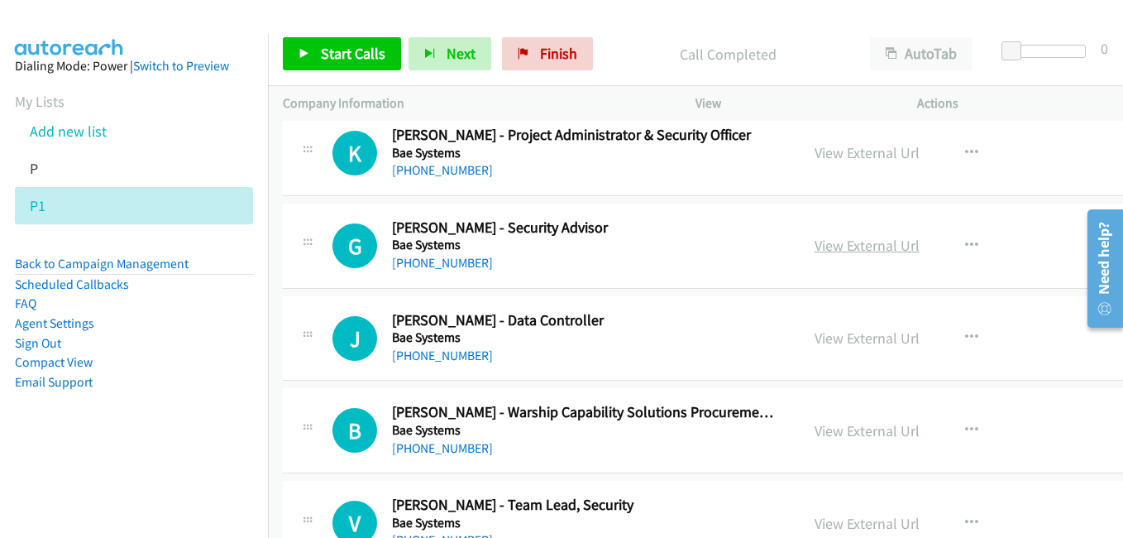
drag, startPoint x: 838, startPoint y: 241, endPoint x: 818, endPoint y: 242, distance: 19.9
click at [838, 241] on link "View External Url" at bounding box center [867, 245] width 105 height 19
click at [836, 335] on link "View External Url" at bounding box center [867, 337] width 105 height 19
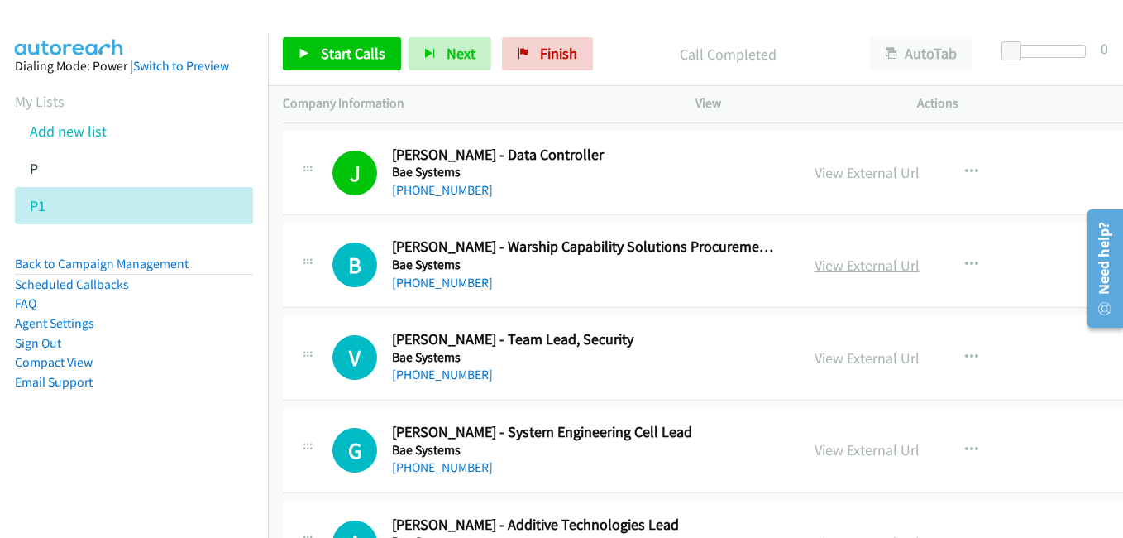
scroll to position [2482, 0]
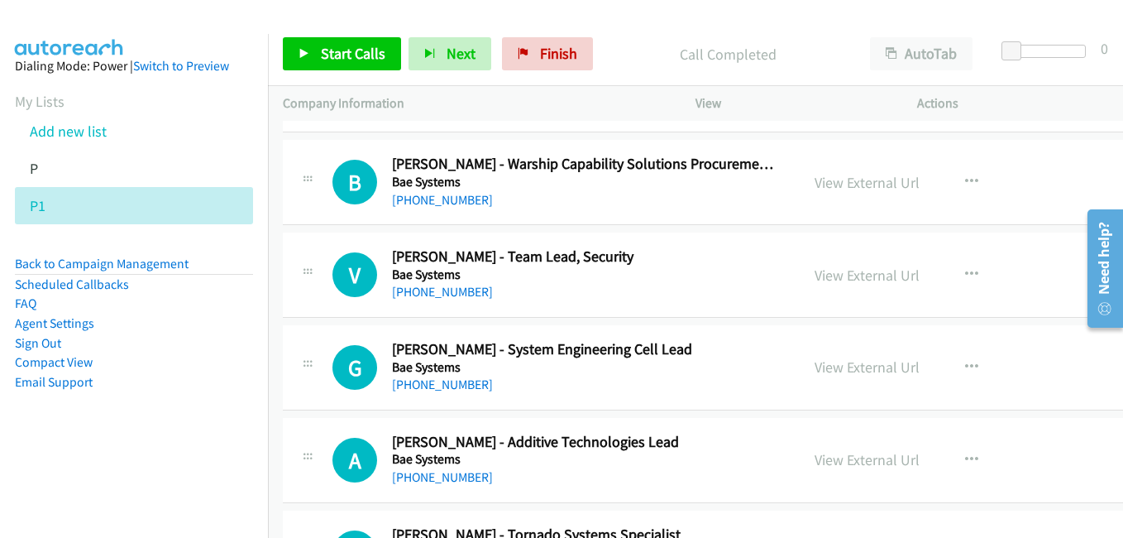
drag, startPoint x: 821, startPoint y: 275, endPoint x: 291, endPoint y: 4, distance: 594.9
click at [821, 275] on link "View External Url" at bounding box center [867, 275] width 105 height 19
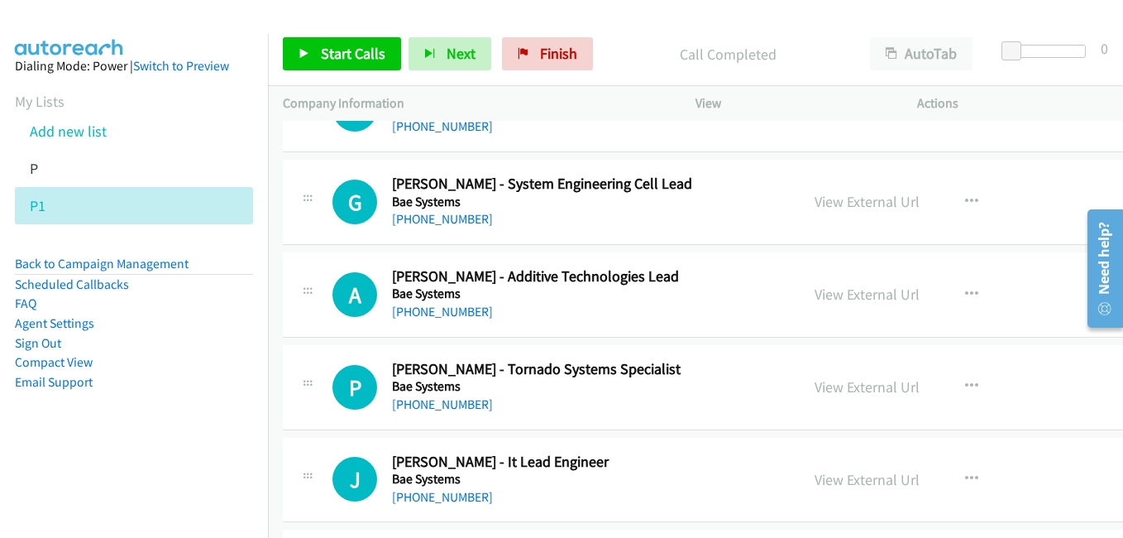
scroll to position [2730, 0]
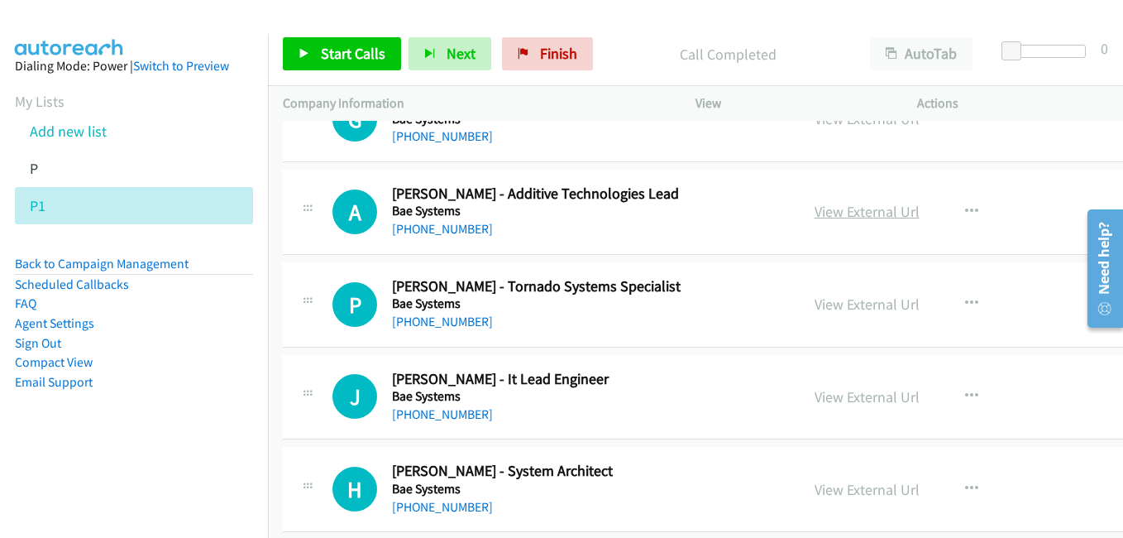
drag, startPoint x: 814, startPoint y: 208, endPoint x: 472, endPoint y: 165, distance: 345.2
click at [815, 208] on link "View External Url" at bounding box center [867, 211] width 105 height 19
drag, startPoint x: 823, startPoint y: 303, endPoint x: 558, endPoint y: 200, distance: 284.7
click at [823, 303] on link "View External Url" at bounding box center [867, 304] width 105 height 19
drag, startPoint x: 816, startPoint y: 402, endPoint x: 228, endPoint y: 31, distance: 695.0
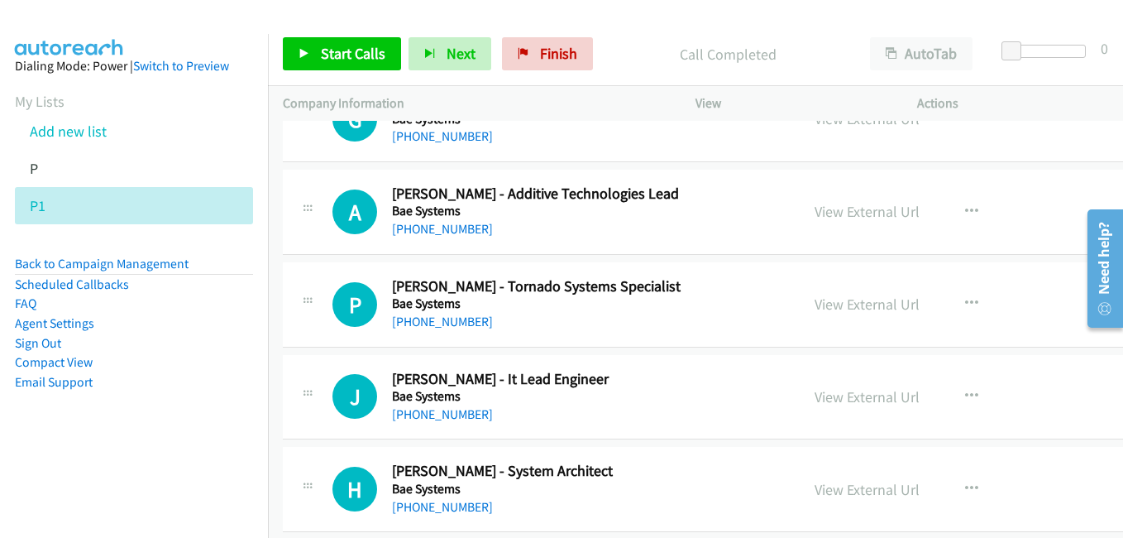
click at [816, 402] on link "View External Url" at bounding box center [867, 396] width 105 height 19
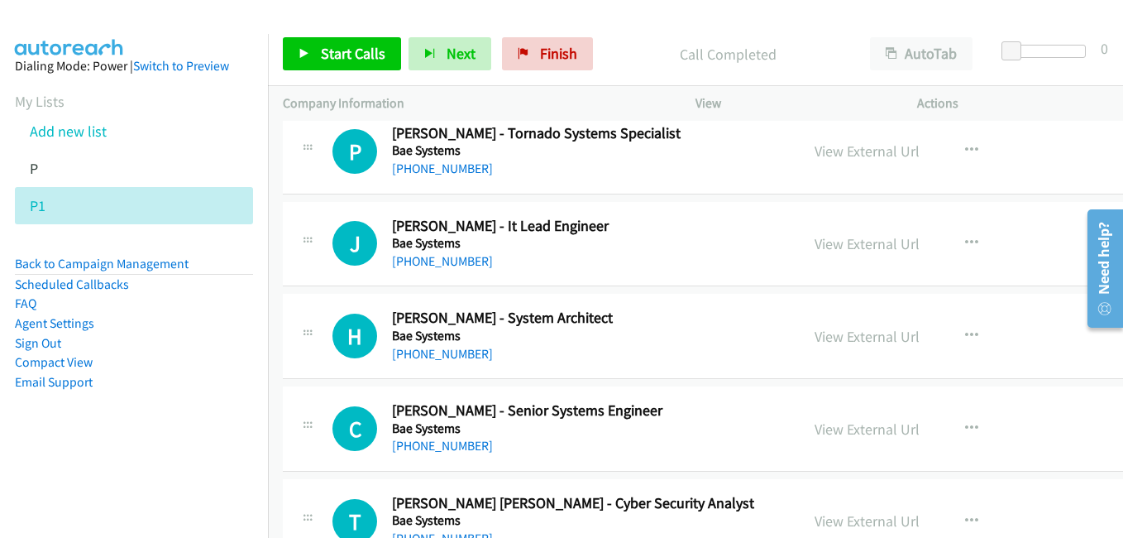
scroll to position [2895, 0]
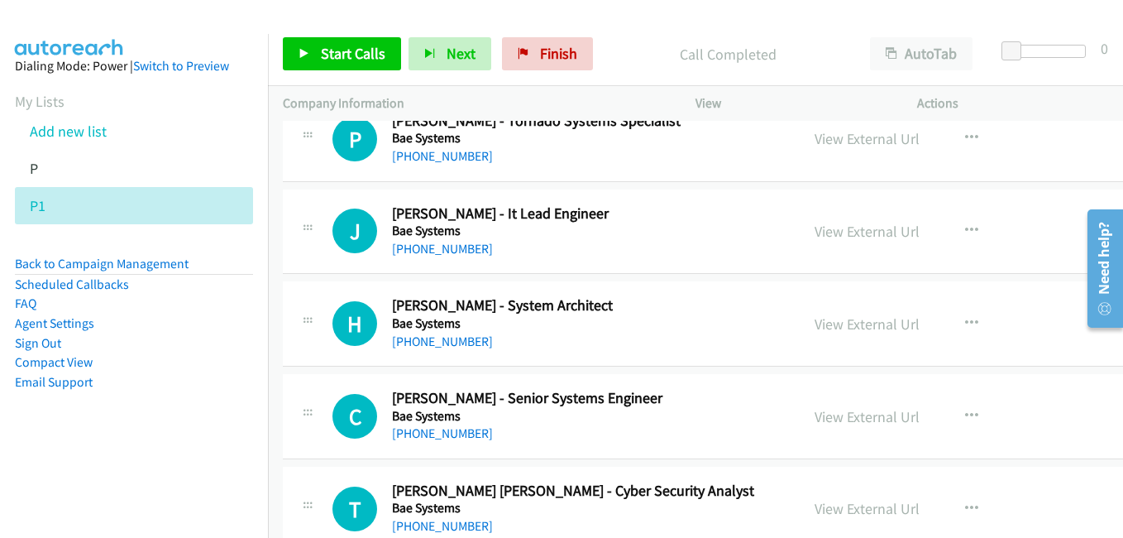
drag, startPoint x: 829, startPoint y: 322, endPoint x: 262, endPoint y: 5, distance: 649.3
click at [829, 322] on link "View External Url" at bounding box center [867, 323] width 105 height 19
drag, startPoint x: 826, startPoint y: 419, endPoint x: 328, endPoint y: 44, distance: 623.8
click at [826, 419] on link "View External Url" at bounding box center [867, 416] width 105 height 19
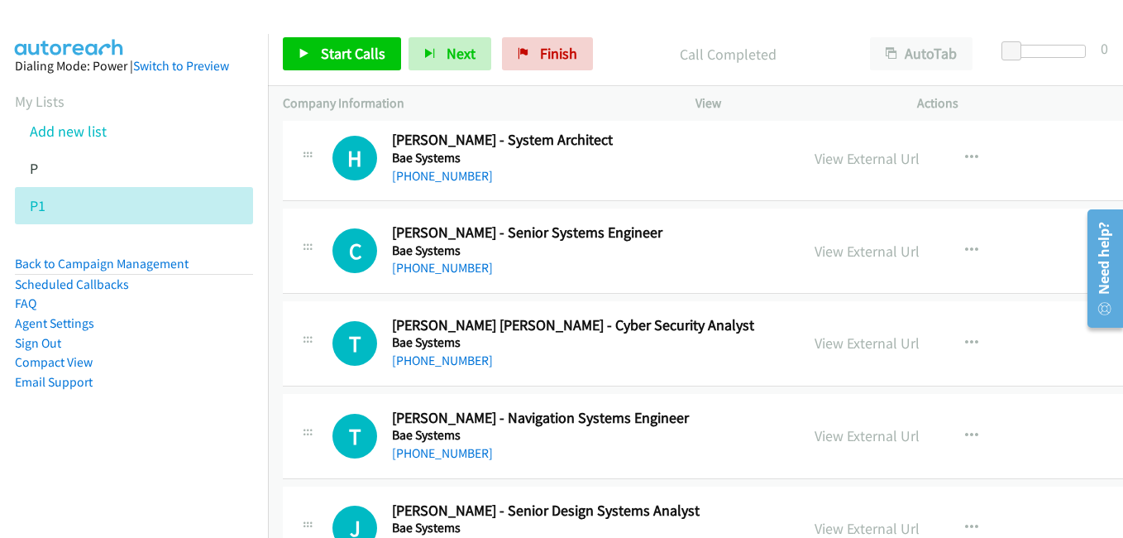
drag, startPoint x: 826, startPoint y: 347, endPoint x: 1123, endPoint y: 442, distance: 310.8
click at [826, 347] on link "View External Url" at bounding box center [867, 342] width 105 height 19
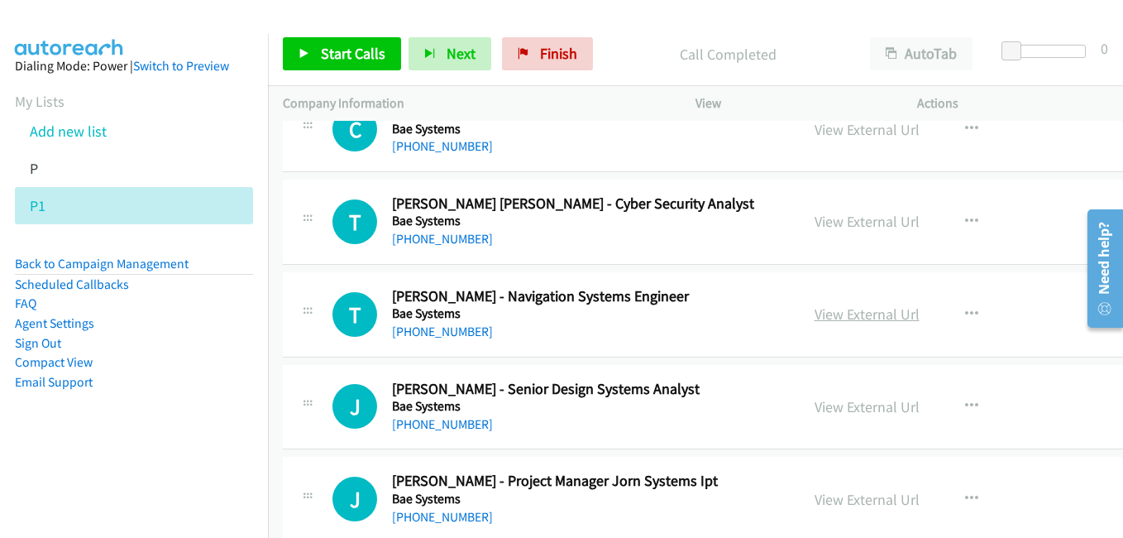
scroll to position [3226, 0]
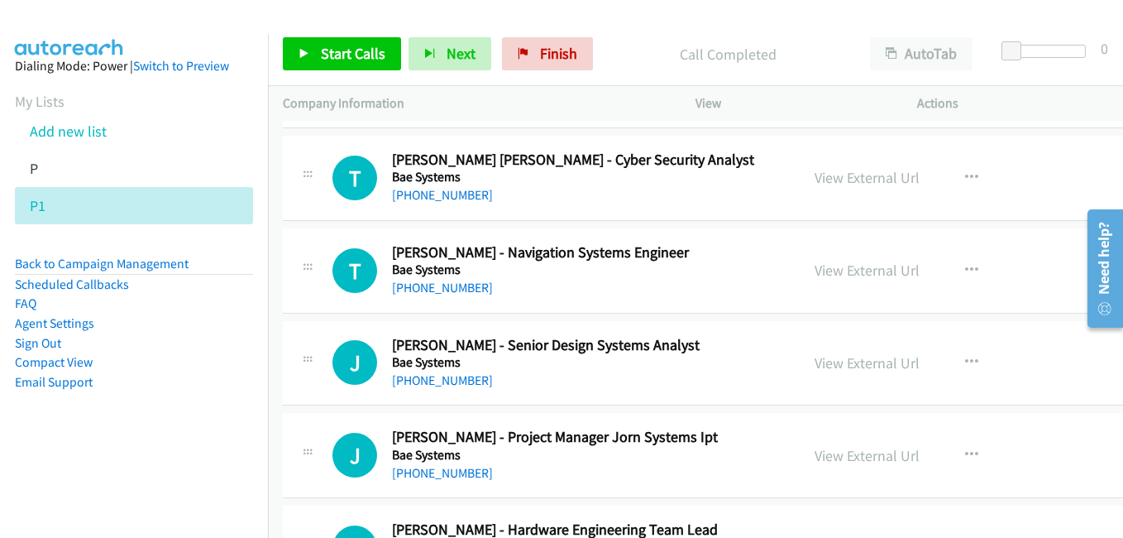
drag, startPoint x: 831, startPoint y: 267, endPoint x: 631, endPoint y: 189, distance: 214.0
click at [831, 267] on link "View External Url" at bounding box center [867, 270] width 105 height 19
drag, startPoint x: 815, startPoint y: 362, endPoint x: 539, endPoint y: 177, distance: 332.0
click at [815, 362] on link "View External Url" at bounding box center [867, 362] width 105 height 19
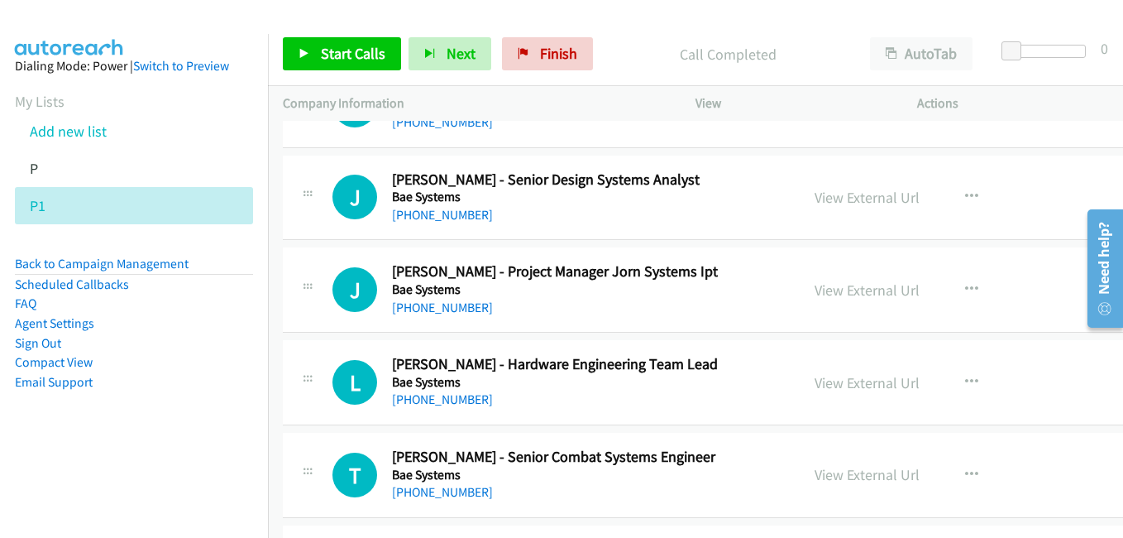
drag, startPoint x: 826, startPoint y: 296, endPoint x: 527, endPoint y: 201, distance: 313.4
click at [826, 296] on link "View External Url" at bounding box center [867, 289] width 105 height 19
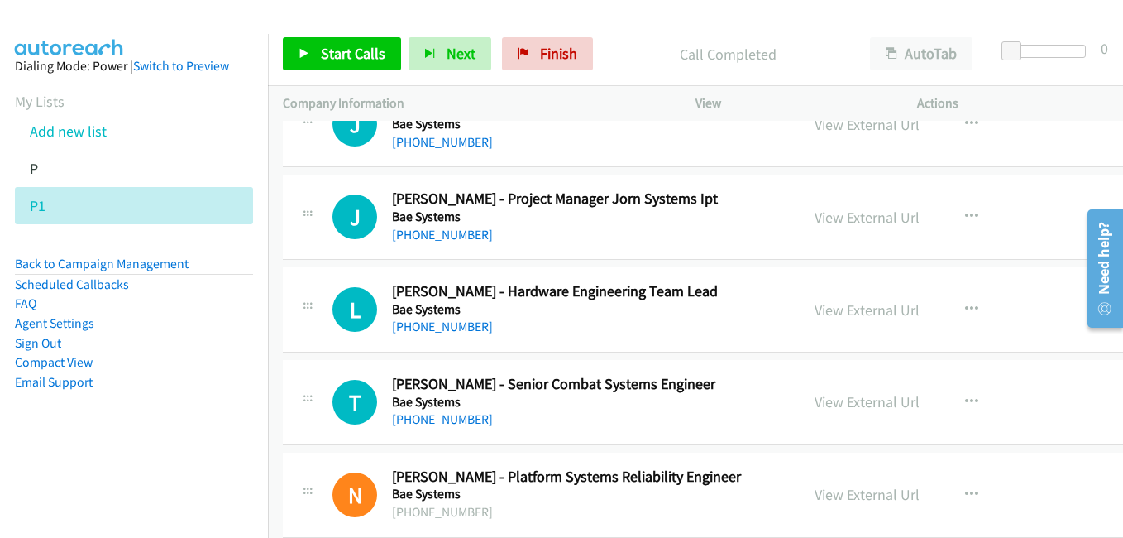
scroll to position [3475, 0]
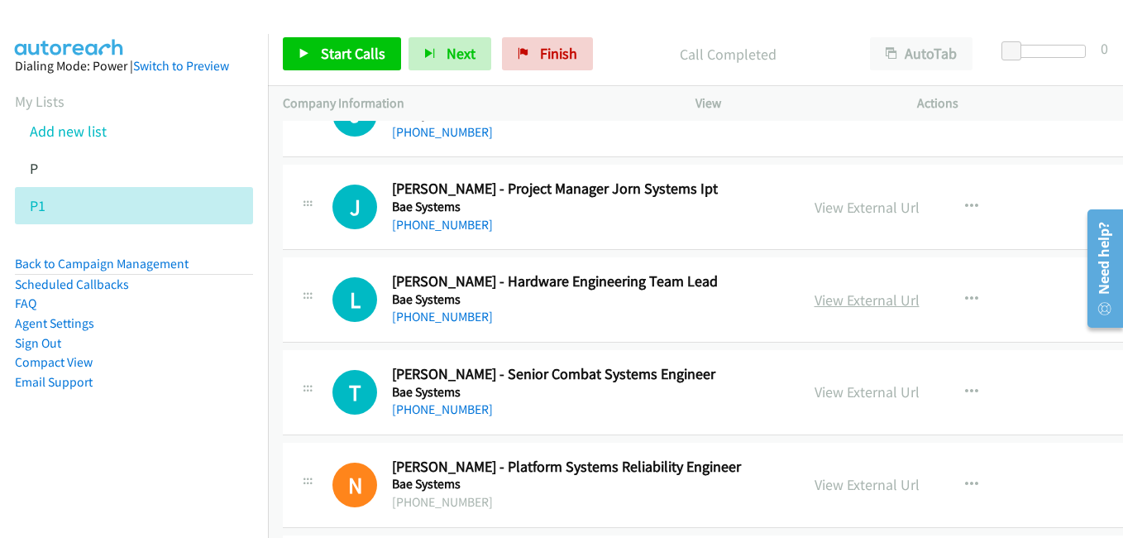
click at [827, 297] on link "View External Url" at bounding box center [867, 299] width 105 height 19
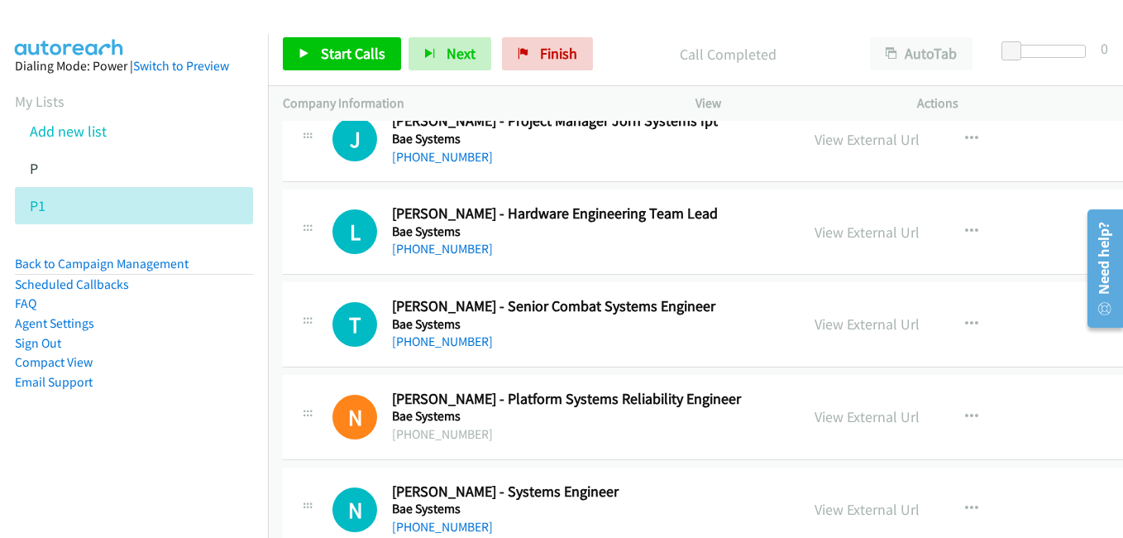
scroll to position [3557, 0]
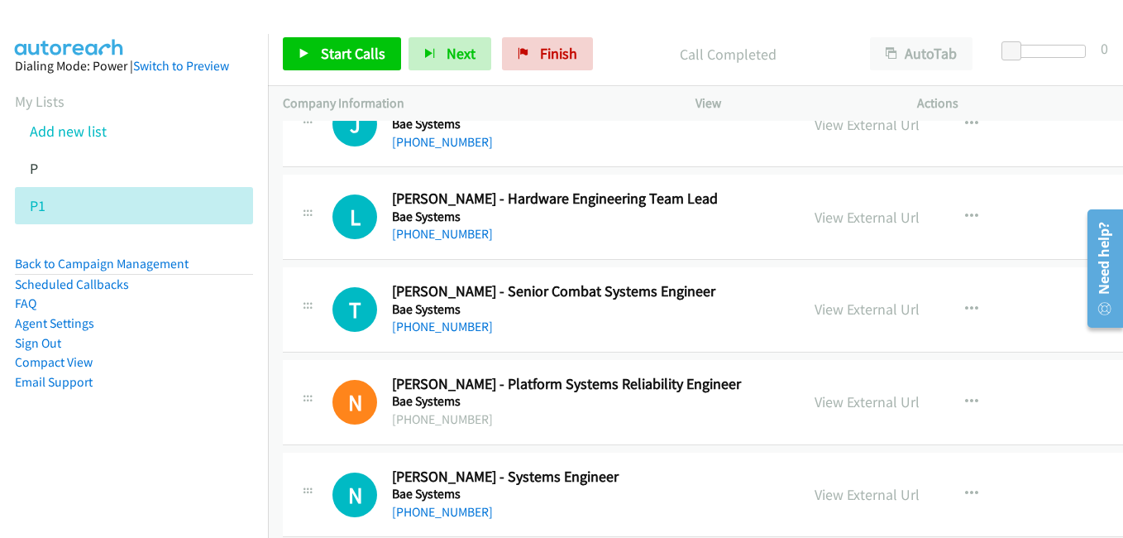
drag, startPoint x: 810, startPoint y: 309, endPoint x: 277, endPoint y: 2, distance: 614.9
click at [815, 309] on link "View External Url" at bounding box center [867, 308] width 105 height 19
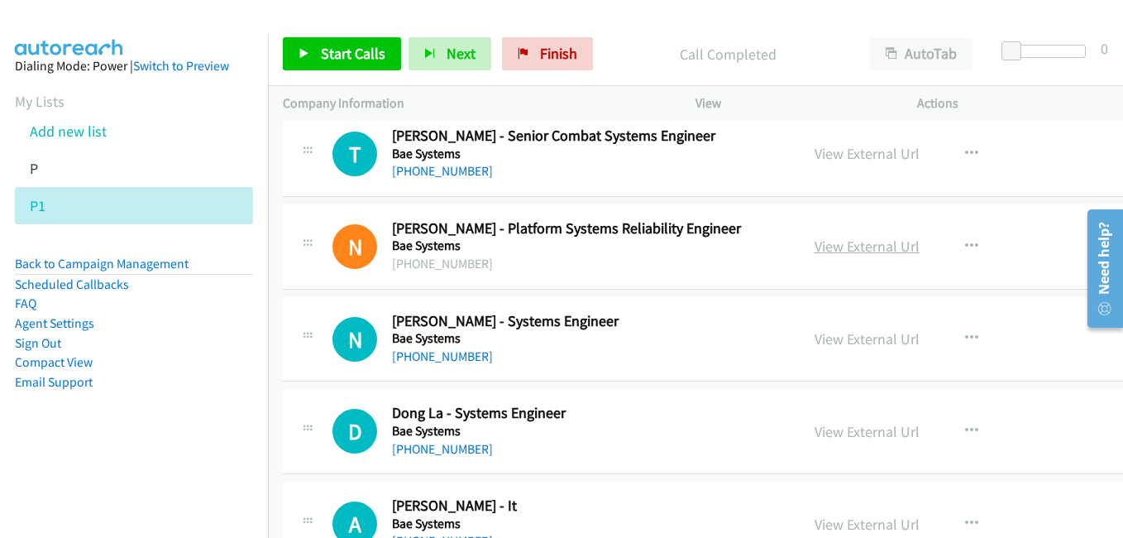
scroll to position [3723, 0]
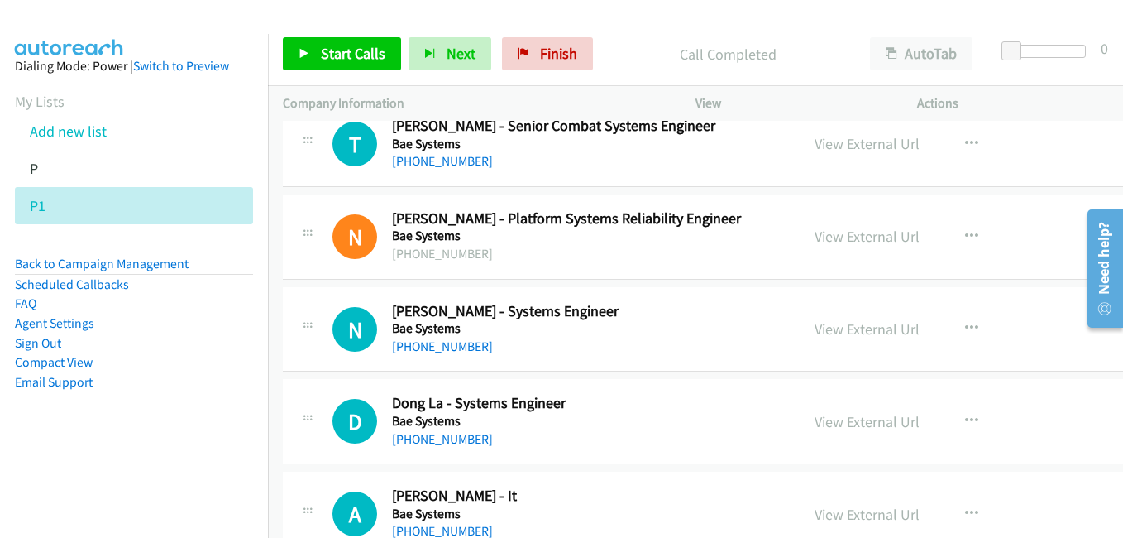
drag, startPoint x: 802, startPoint y: 237, endPoint x: 347, endPoint y: 12, distance: 508.3
click at [815, 237] on link "View External Url" at bounding box center [867, 236] width 105 height 19
click at [829, 333] on link "View External Url" at bounding box center [867, 328] width 105 height 19
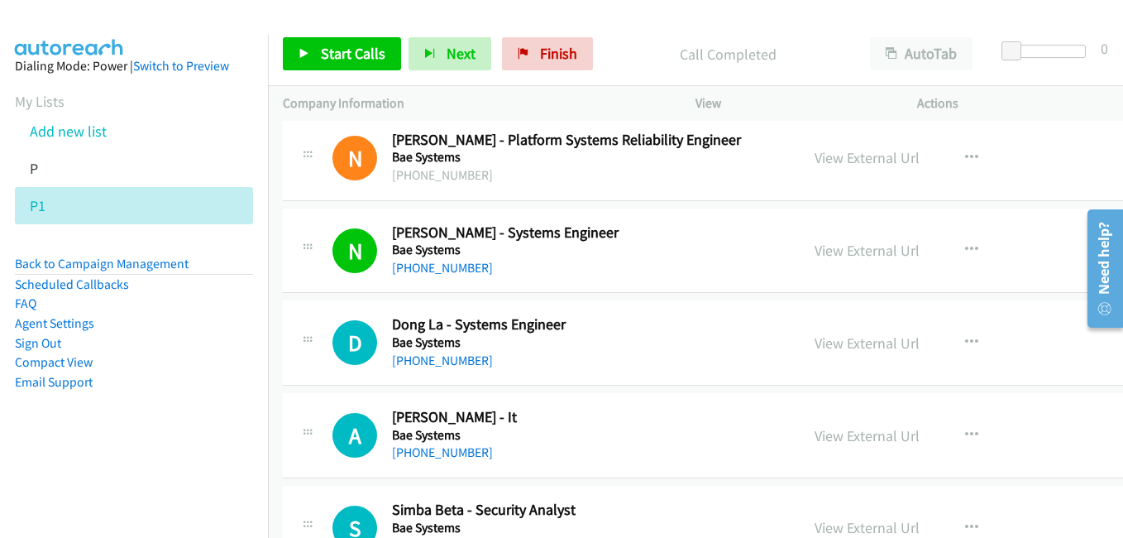
scroll to position [3805, 0]
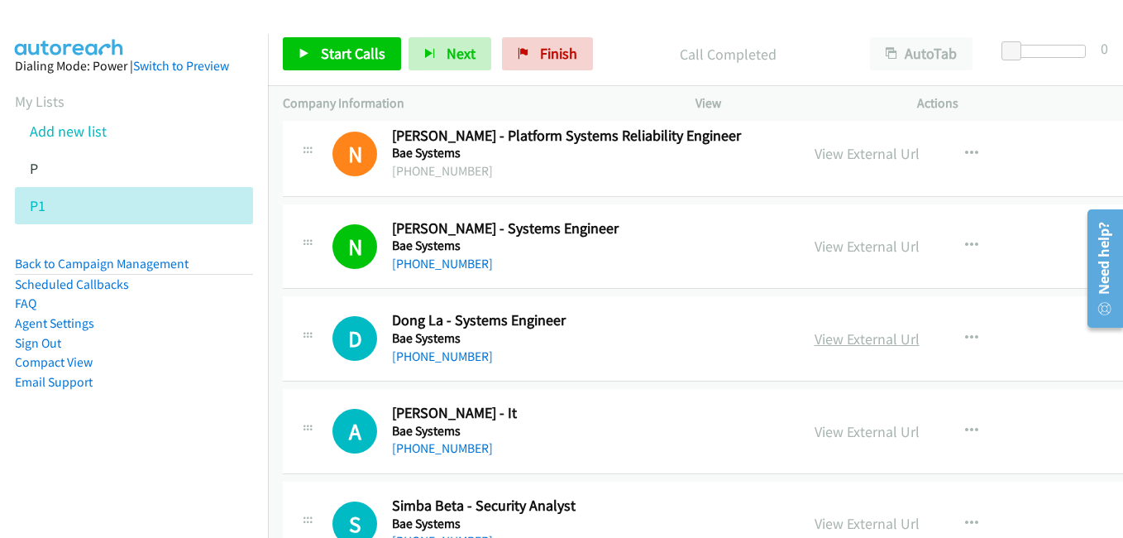
click at [820, 341] on link "View External Url" at bounding box center [867, 338] width 105 height 19
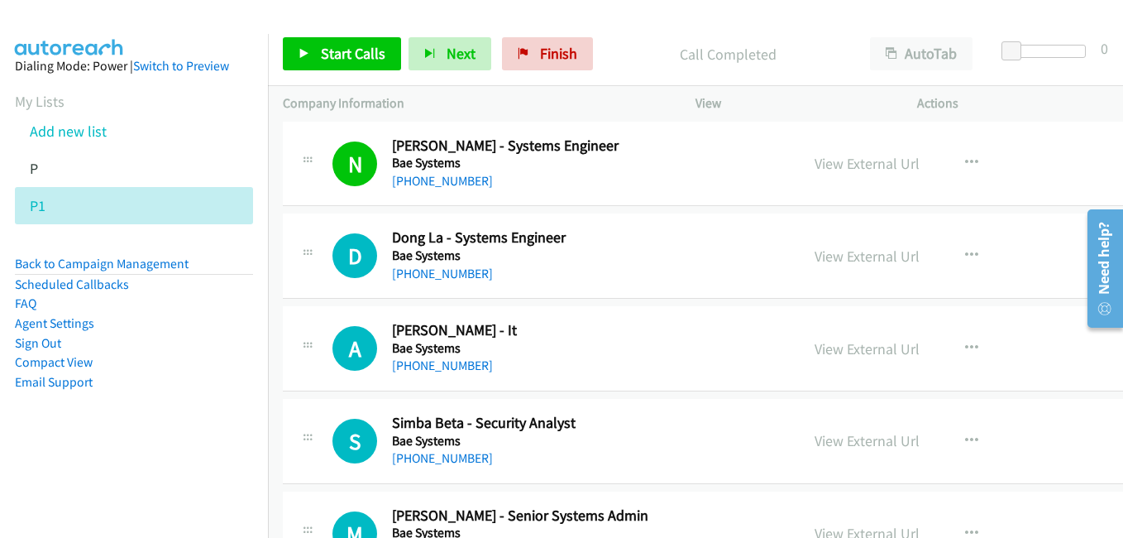
scroll to position [4054, 0]
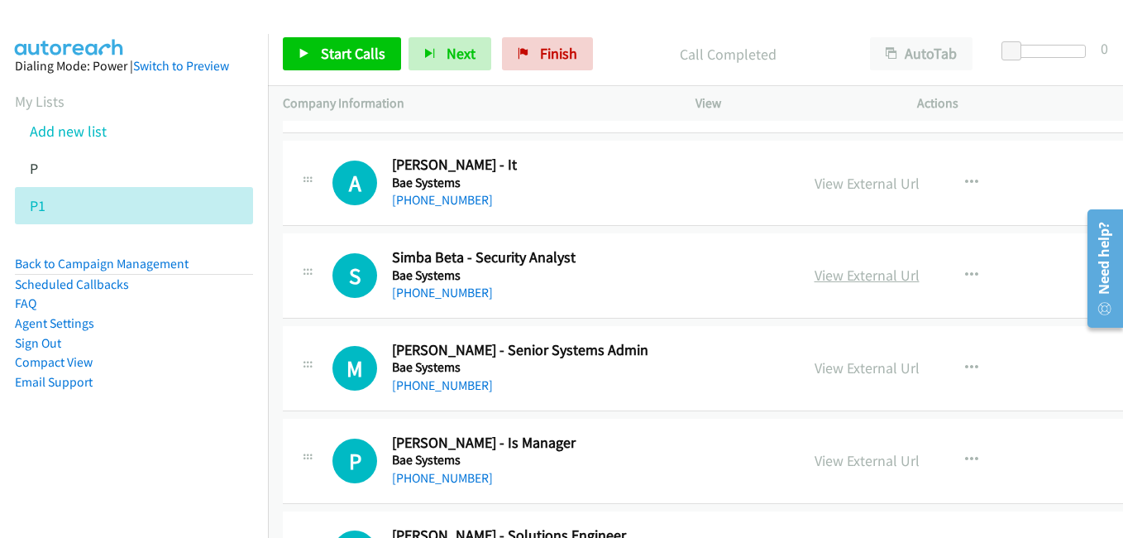
drag, startPoint x: 812, startPoint y: 280, endPoint x: 795, endPoint y: 269, distance: 20.4
click at [815, 280] on link "View External Url" at bounding box center [867, 275] width 105 height 19
drag, startPoint x: 821, startPoint y: 366, endPoint x: 601, endPoint y: 229, distance: 259.4
click at [821, 366] on link "View External Url" at bounding box center [867, 367] width 105 height 19
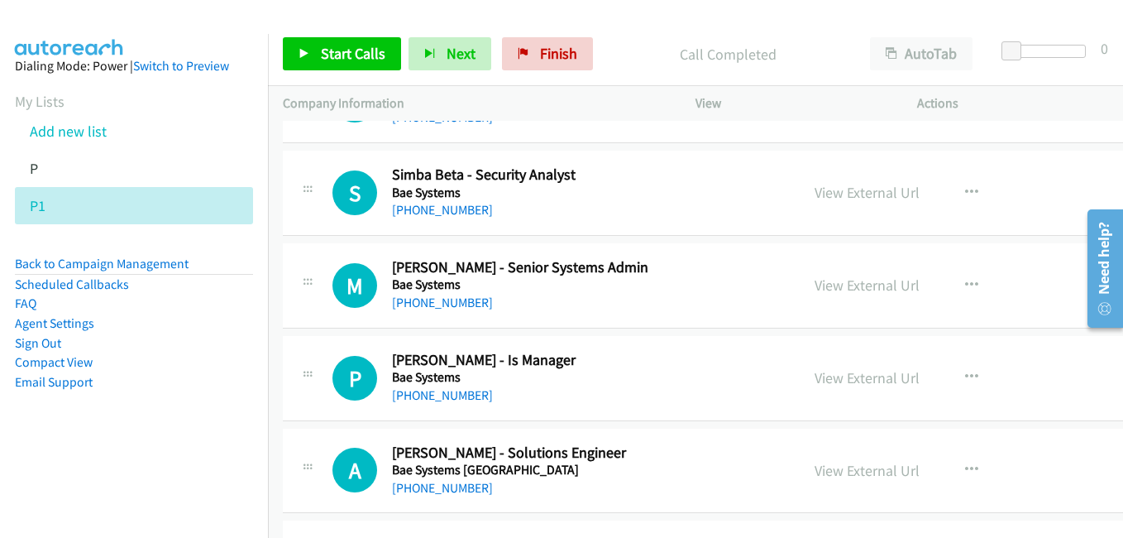
drag, startPoint x: 826, startPoint y: 383, endPoint x: 751, endPoint y: 342, distance: 85.9
click at [826, 383] on link "View External Url" at bounding box center [867, 377] width 105 height 19
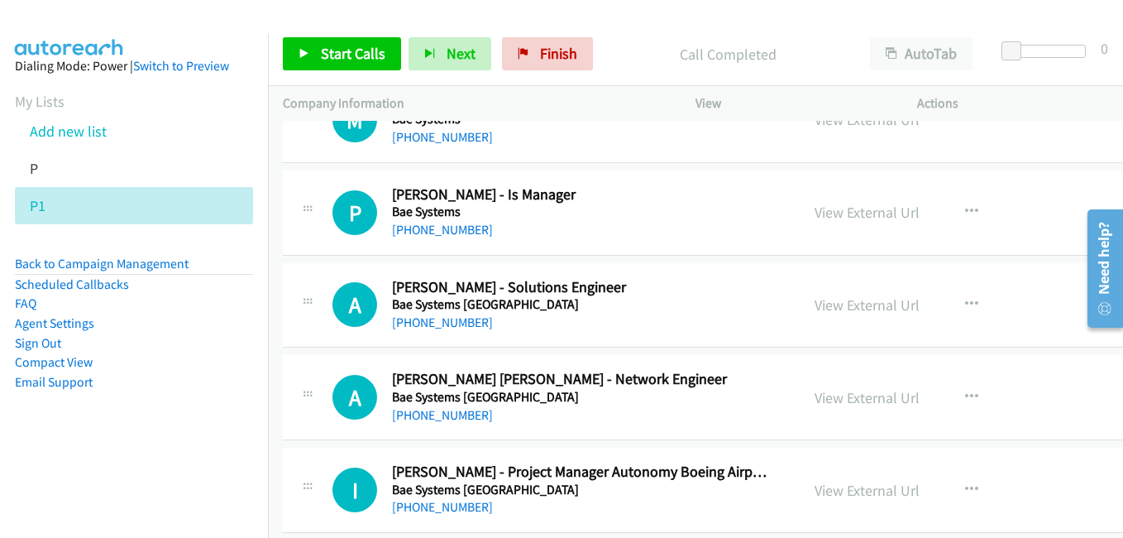
drag, startPoint x: 817, startPoint y: 309, endPoint x: 327, endPoint y: 16, distance: 571.1
click at [817, 309] on link "View External Url" at bounding box center [867, 304] width 105 height 19
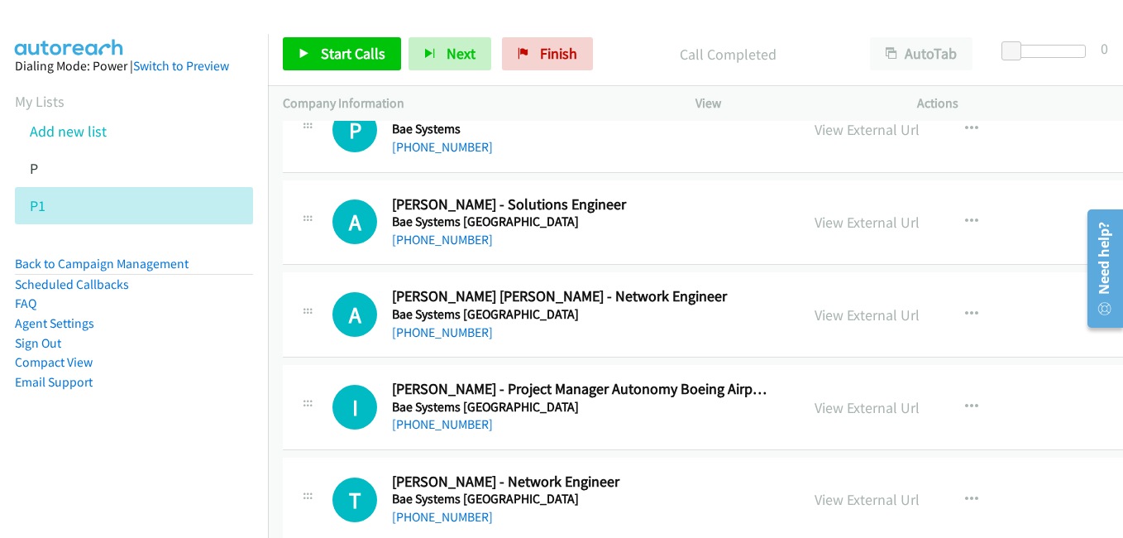
click at [825, 314] on link "View External Url" at bounding box center [867, 314] width 105 height 19
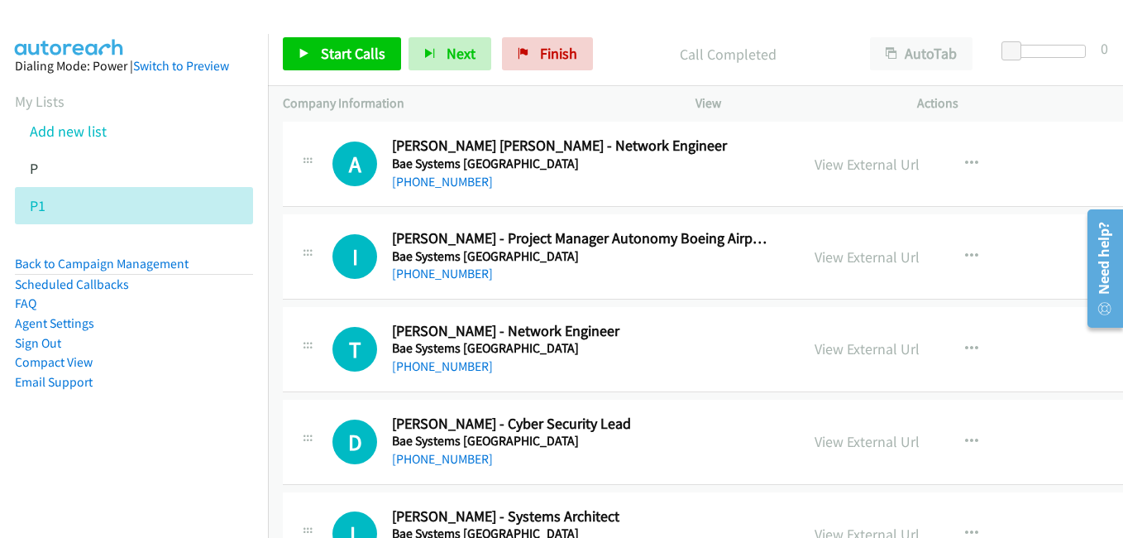
scroll to position [4550, 0]
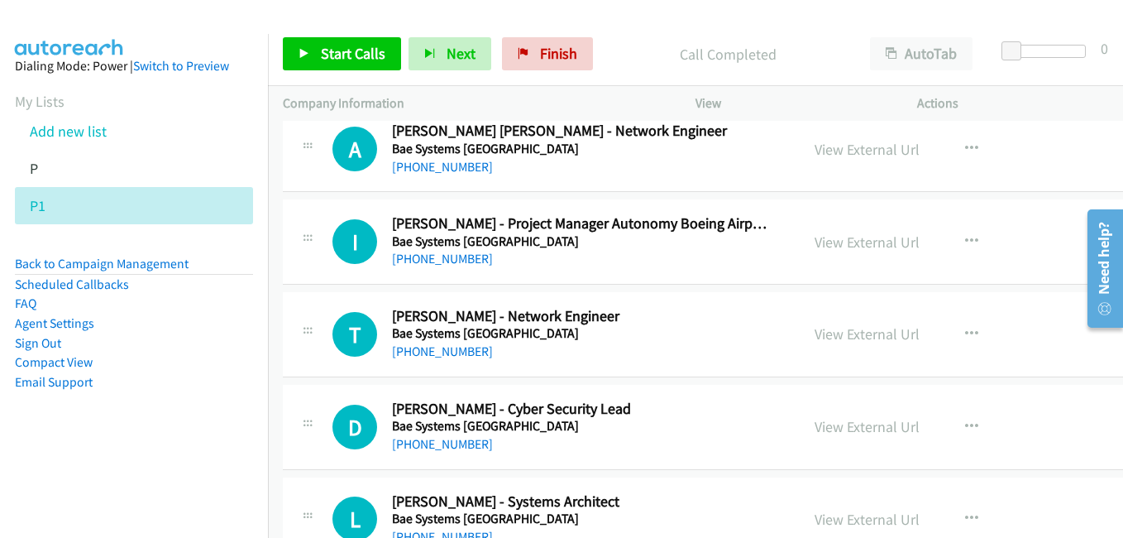
drag, startPoint x: 818, startPoint y: 333, endPoint x: 483, endPoint y: 200, distance: 360.6
click at [818, 333] on link "View External Url" at bounding box center [867, 333] width 105 height 19
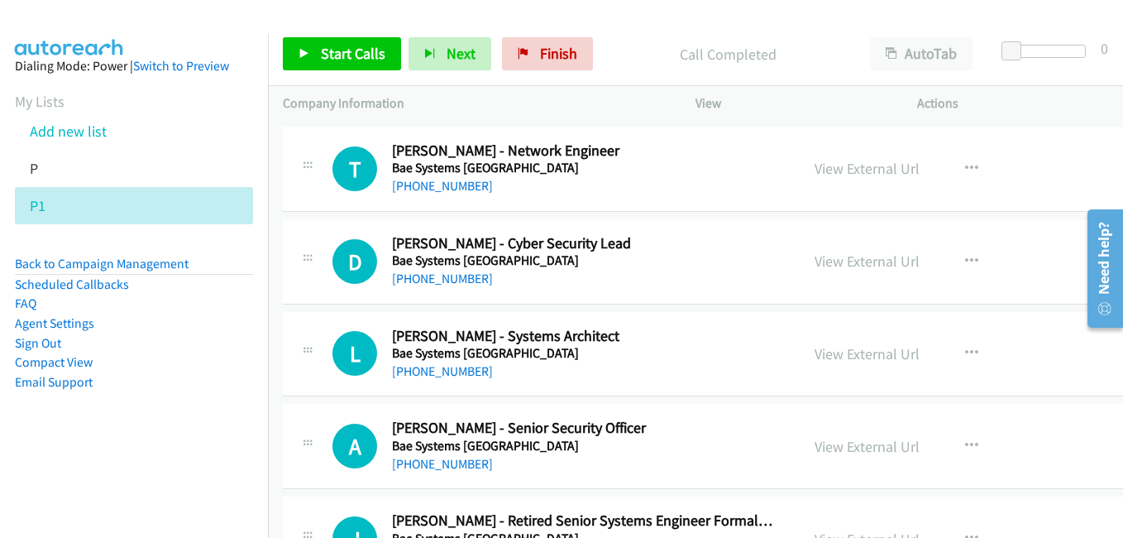
drag, startPoint x: 848, startPoint y: 257, endPoint x: 295, endPoint y: 0, distance: 610.3
click at [848, 257] on link "View External Url" at bounding box center [867, 260] width 105 height 19
click at [824, 357] on link "View External Url" at bounding box center [867, 353] width 105 height 19
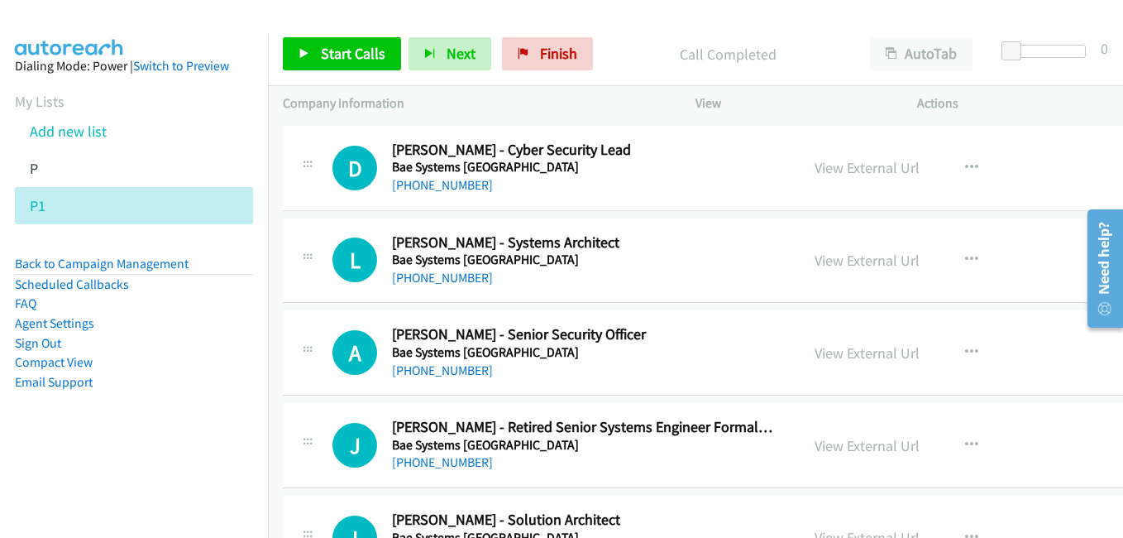
scroll to position [4881, 0]
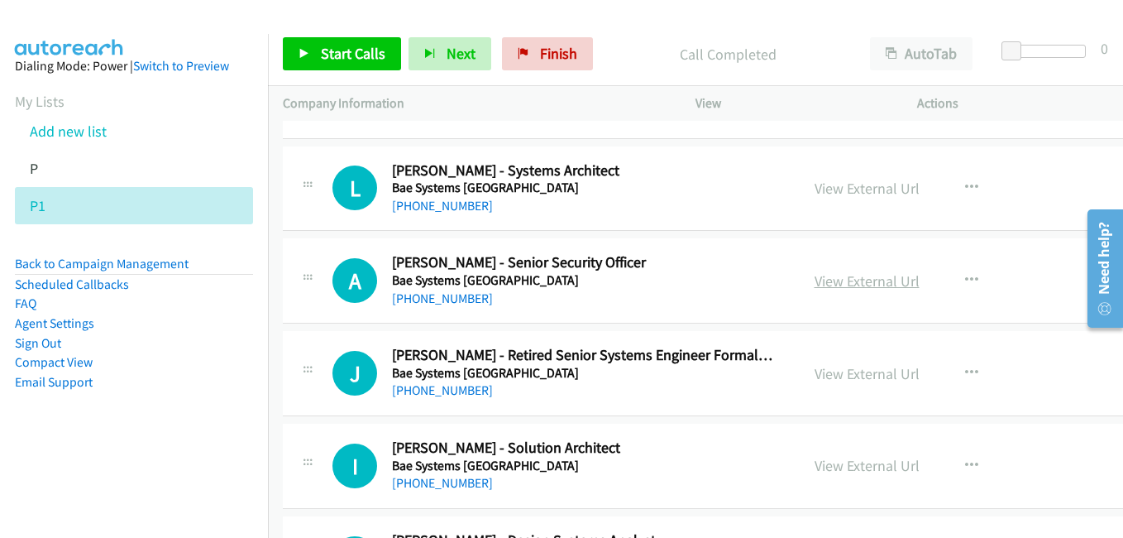
click at [815, 281] on link "View External Url" at bounding box center [867, 280] width 105 height 19
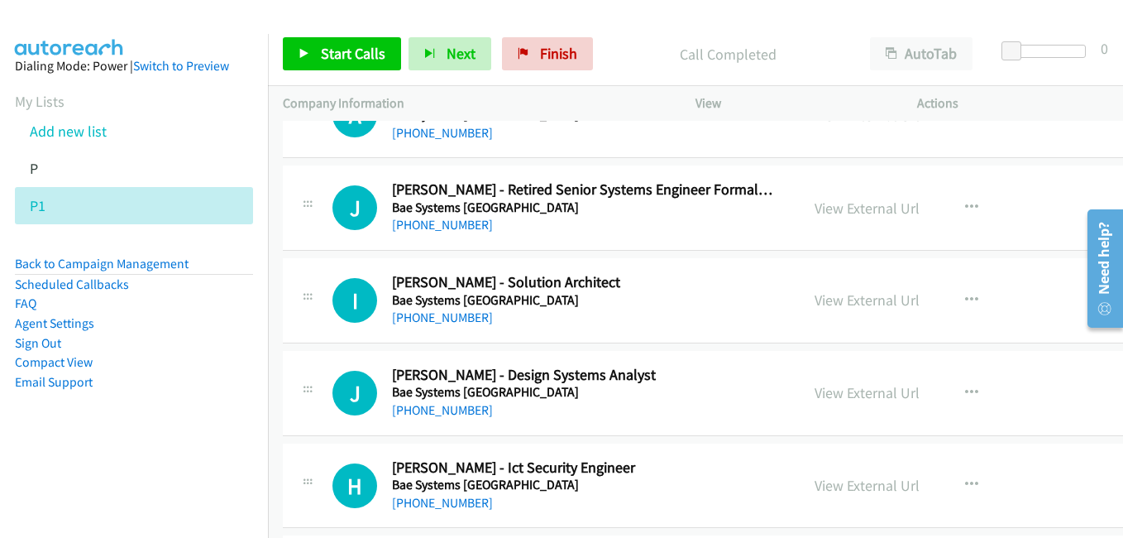
drag, startPoint x: 811, startPoint y: 299, endPoint x: 335, endPoint y: 16, distance: 553.9
click at [815, 299] on link "View External Url" at bounding box center [867, 299] width 105 height 19
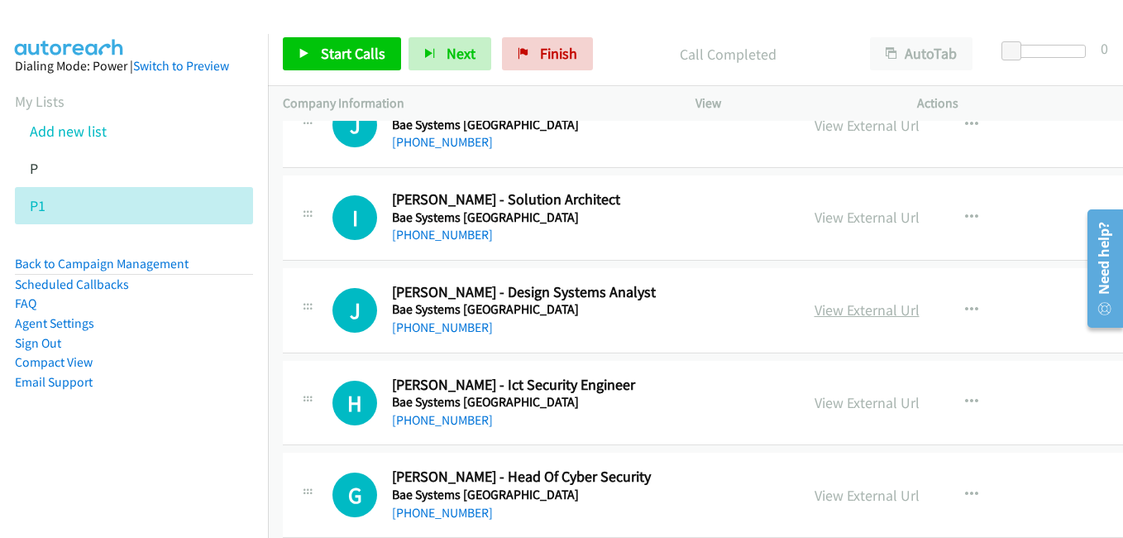
scroll to position [5212, 0]
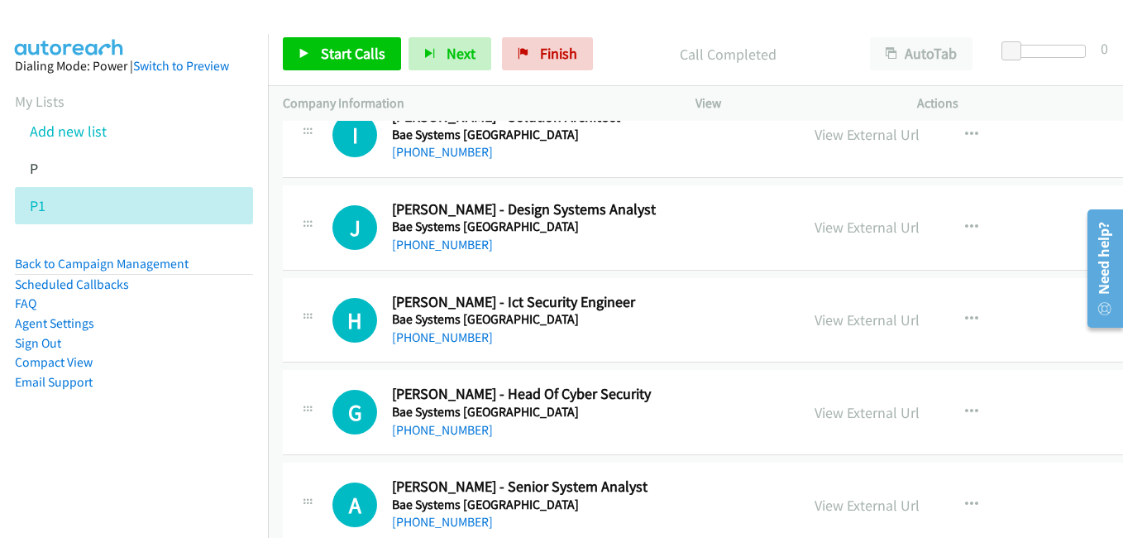
drag, startPoint x: 825, startPoint y: 319, endPoint x: 251, endPoint y: 77, distance: 623.2
click at [825, 319] on link "View External Url" at bounding box center [867, 319] width 105 height 19
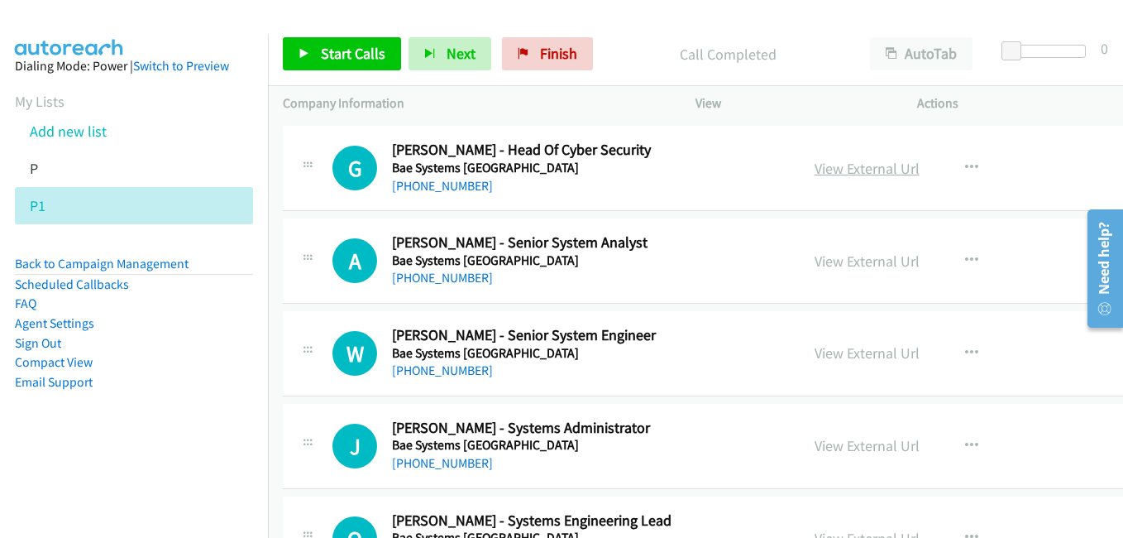
scroll to position [5460, 0]
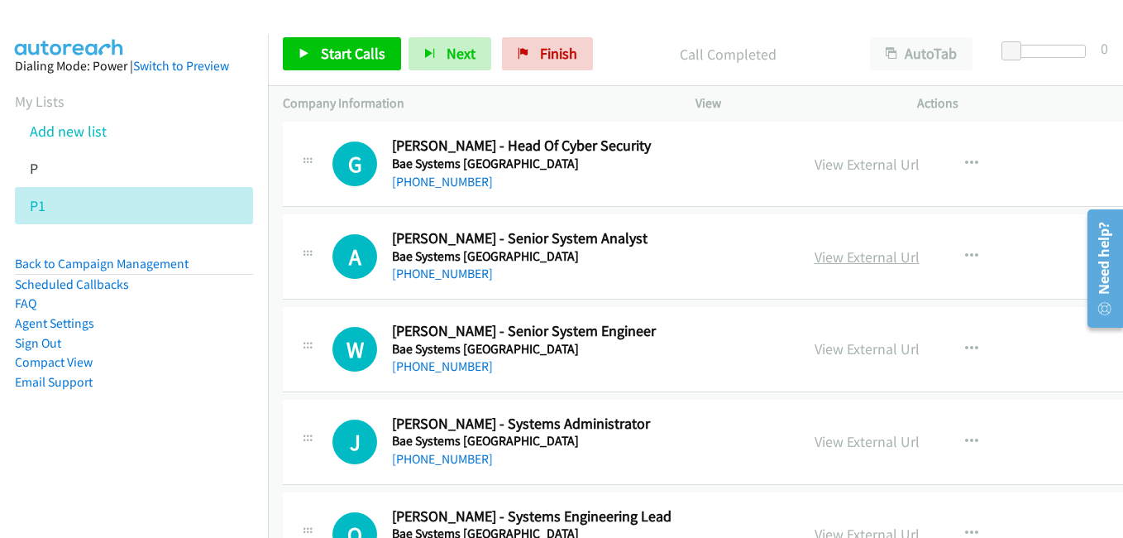
click at [821, 261] on link "View External Url" at bounding box center [867, 256] width 105 height 19
